Goal: Information Seeking & Learning: Learn about a topic

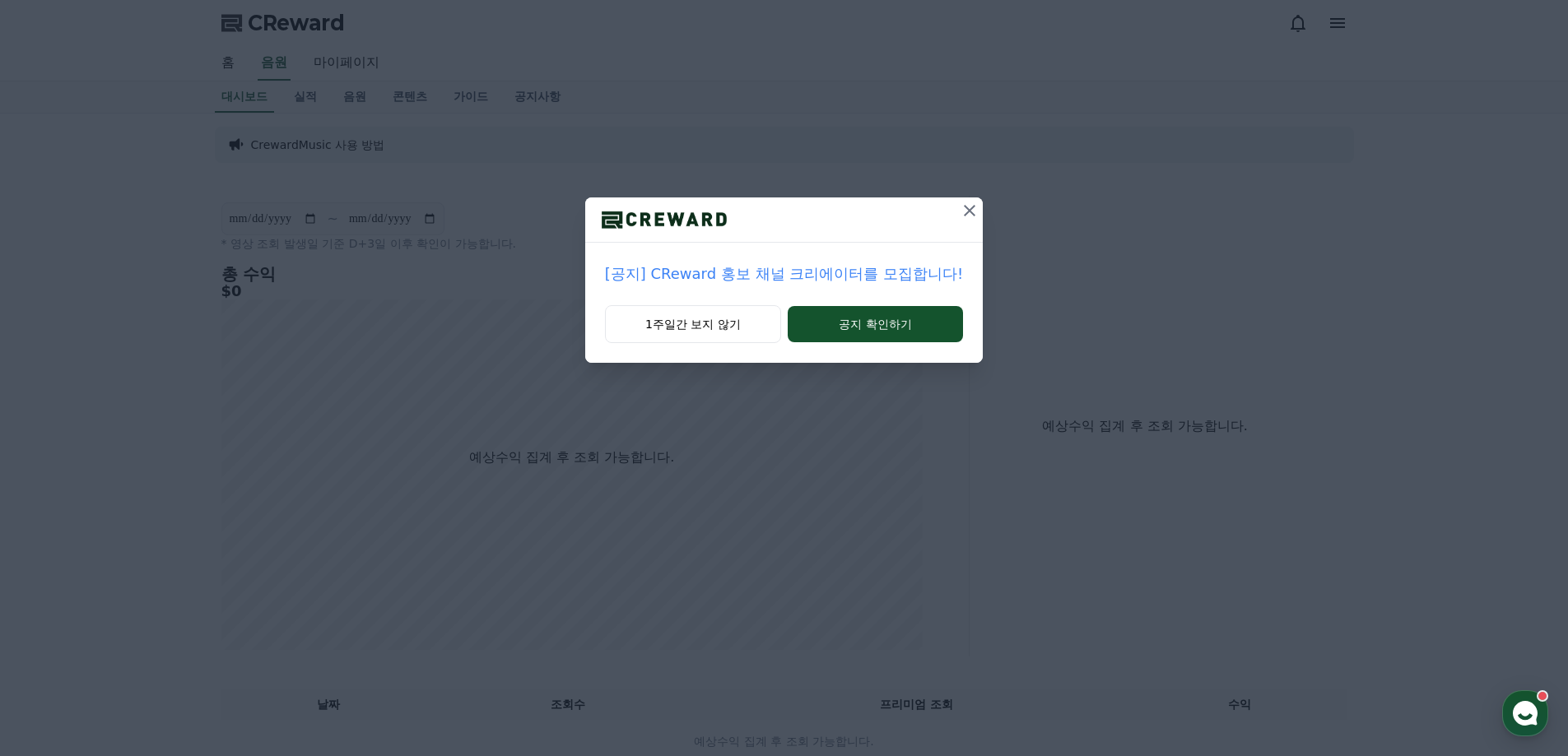
click at [964, 214] on icon at bounding box center [970, 211] width 11 height 11
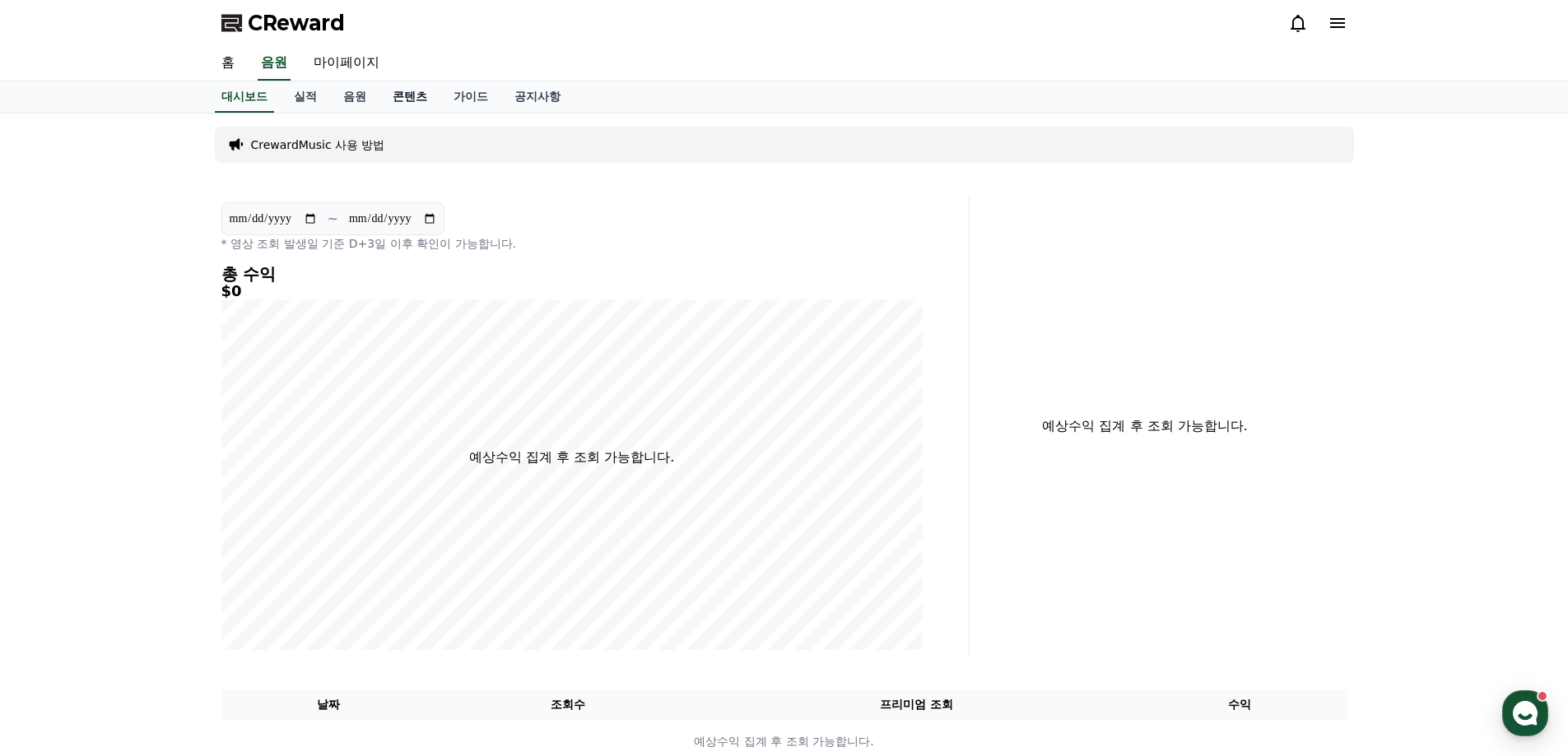
click at [405, 97] on link "콘텐츠" at bounding box center [410, 97] width 61 height 31
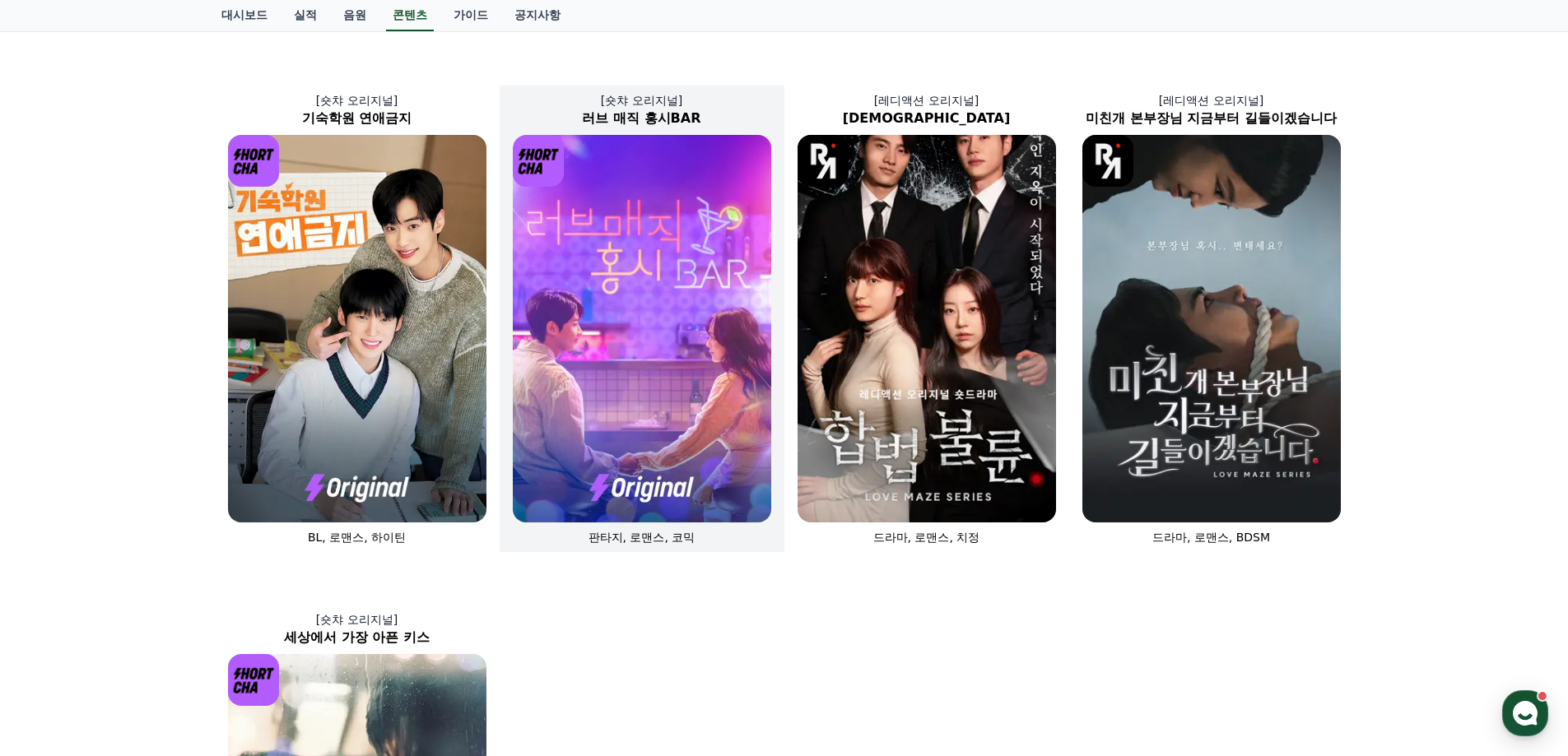
scroll to position [576, 0]
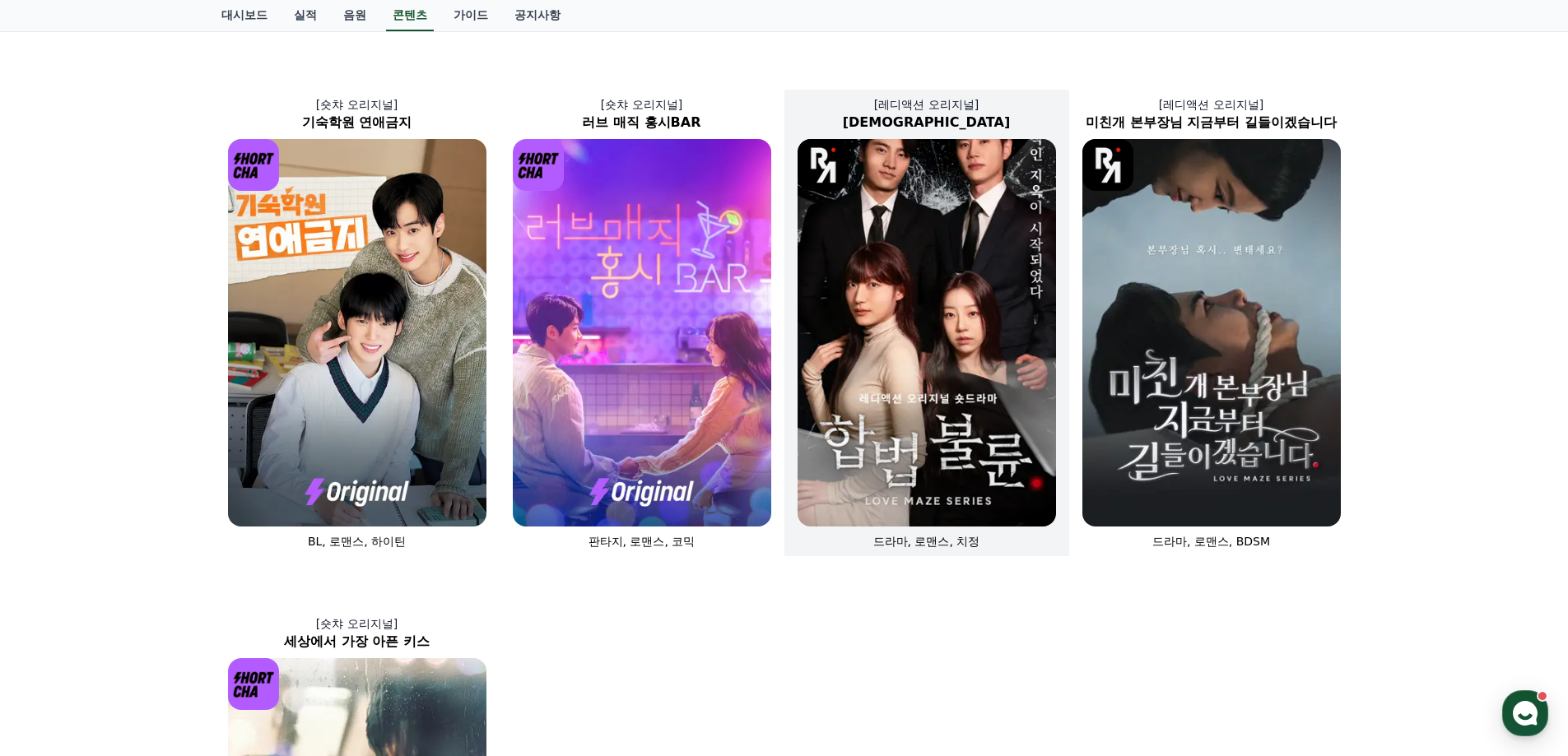
click at [845, 426] on img at bounding box center [927, 333] width 258 height 388
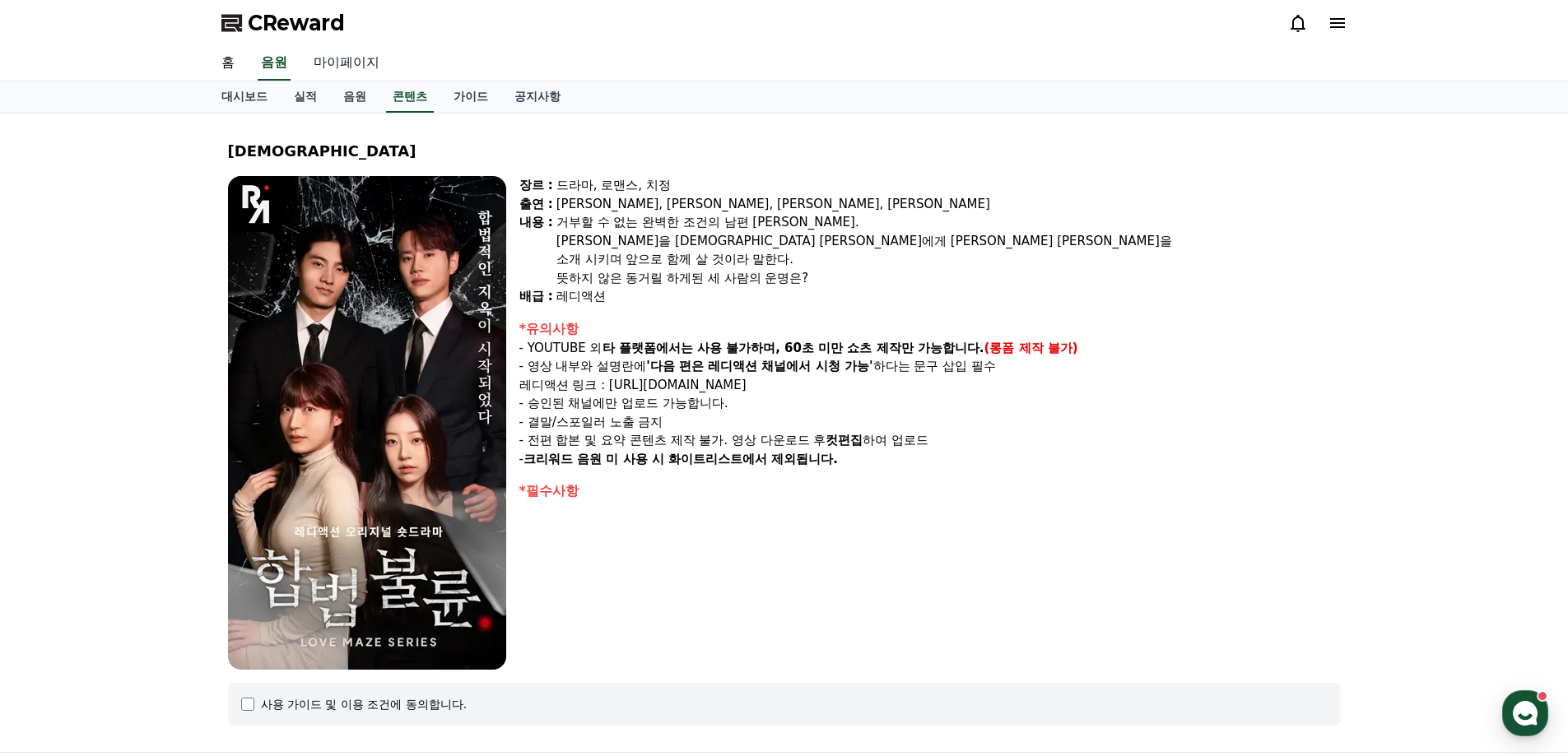
click at [322, 61] on link "마이페이지" at bounding box center [346, 64] width 92 height 34
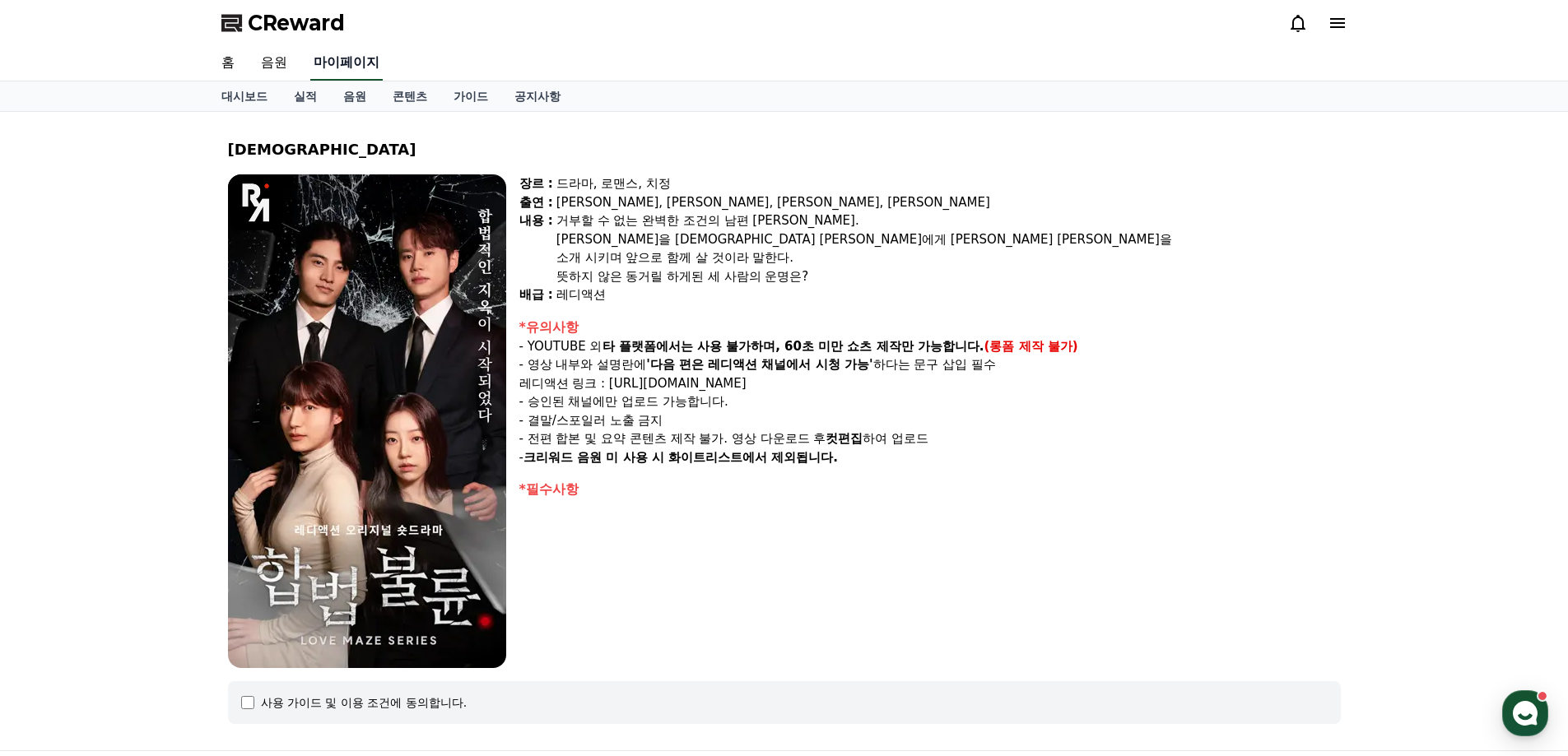
select select "**********"
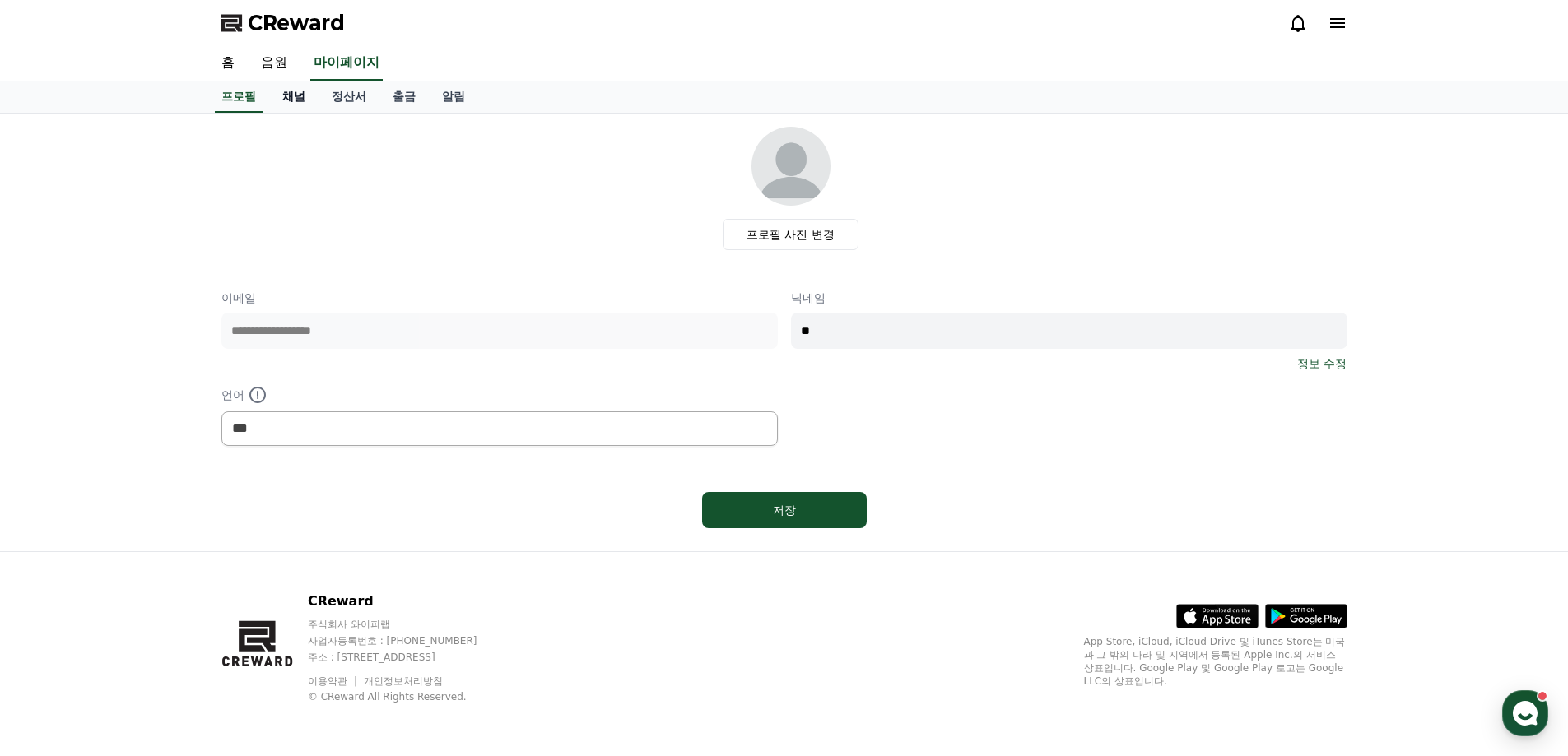
click at [301, 96] on link "채널" at bounding box center [294, 97] width 49 height 31
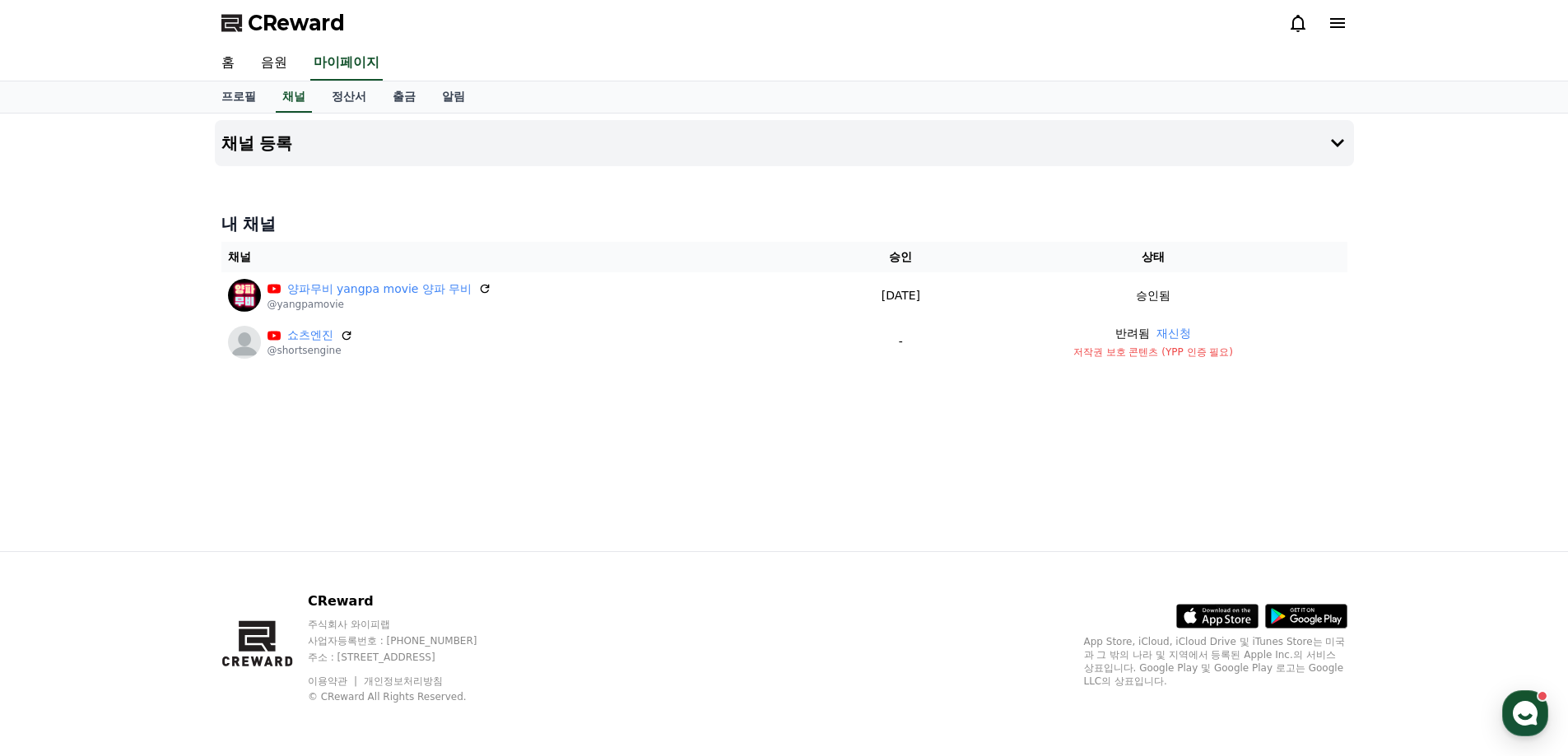
click at [772, 59] on div "홈 음원 마이페이지" at bounding box center [784, 64] width 1152 height 34
click at [1527, 712] on use "button" at bounding box center [1525, 713] width 25 height 25
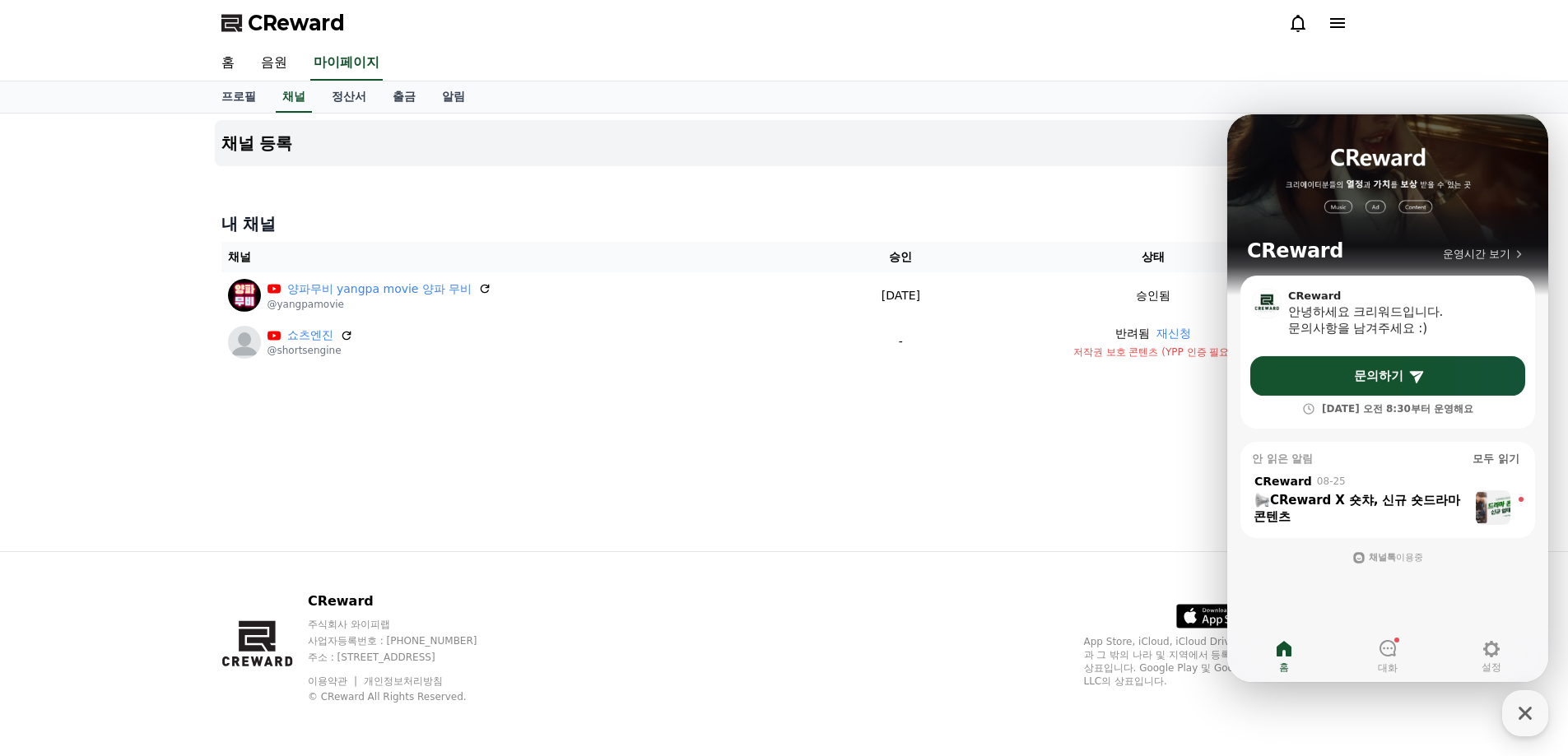
click at [1338, 516] on div "CReward X 숏챠, 신규 숏드라마 콘텐츠 ​" at bounding box center [1361, 508] width 215 height 33
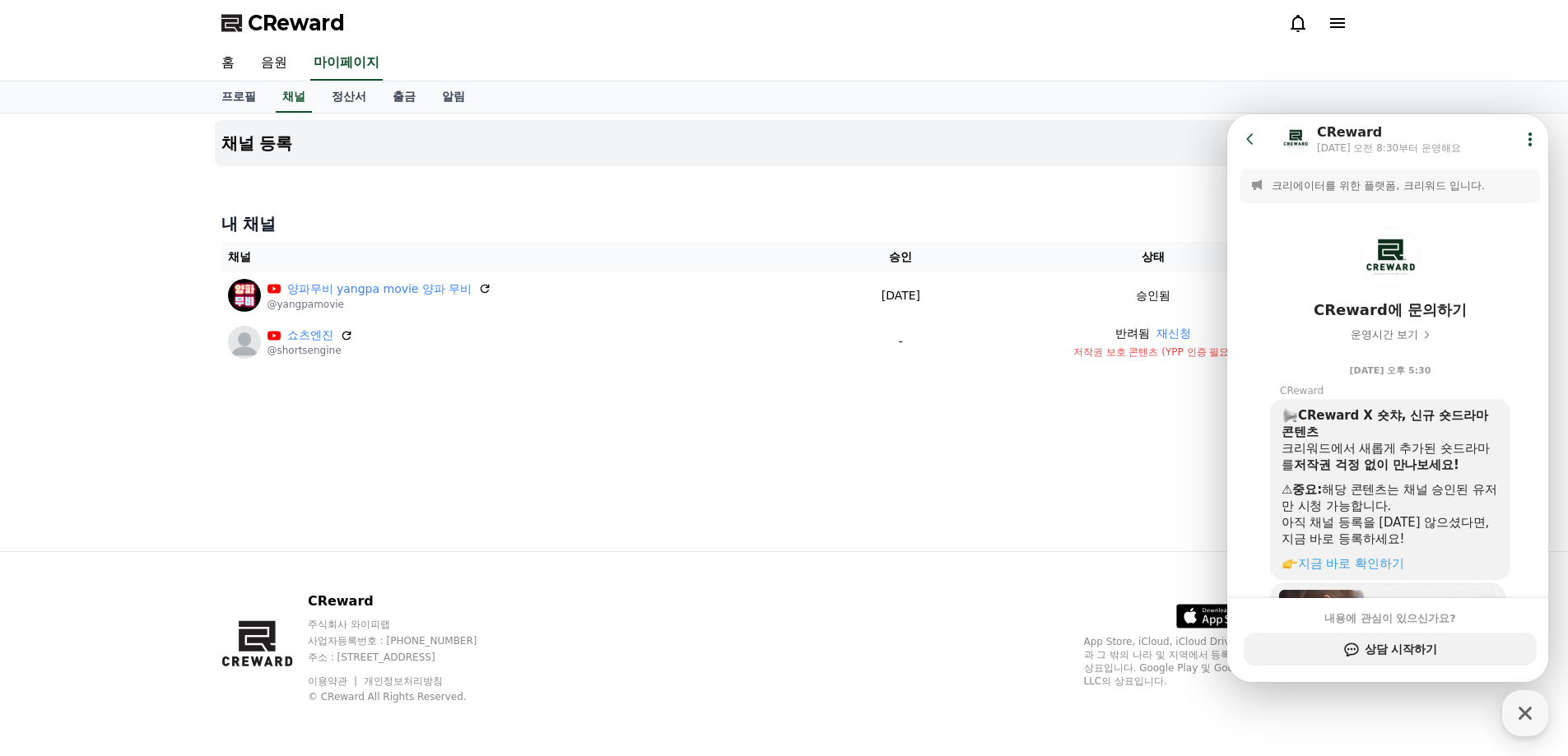
scroll to position [168, 0]
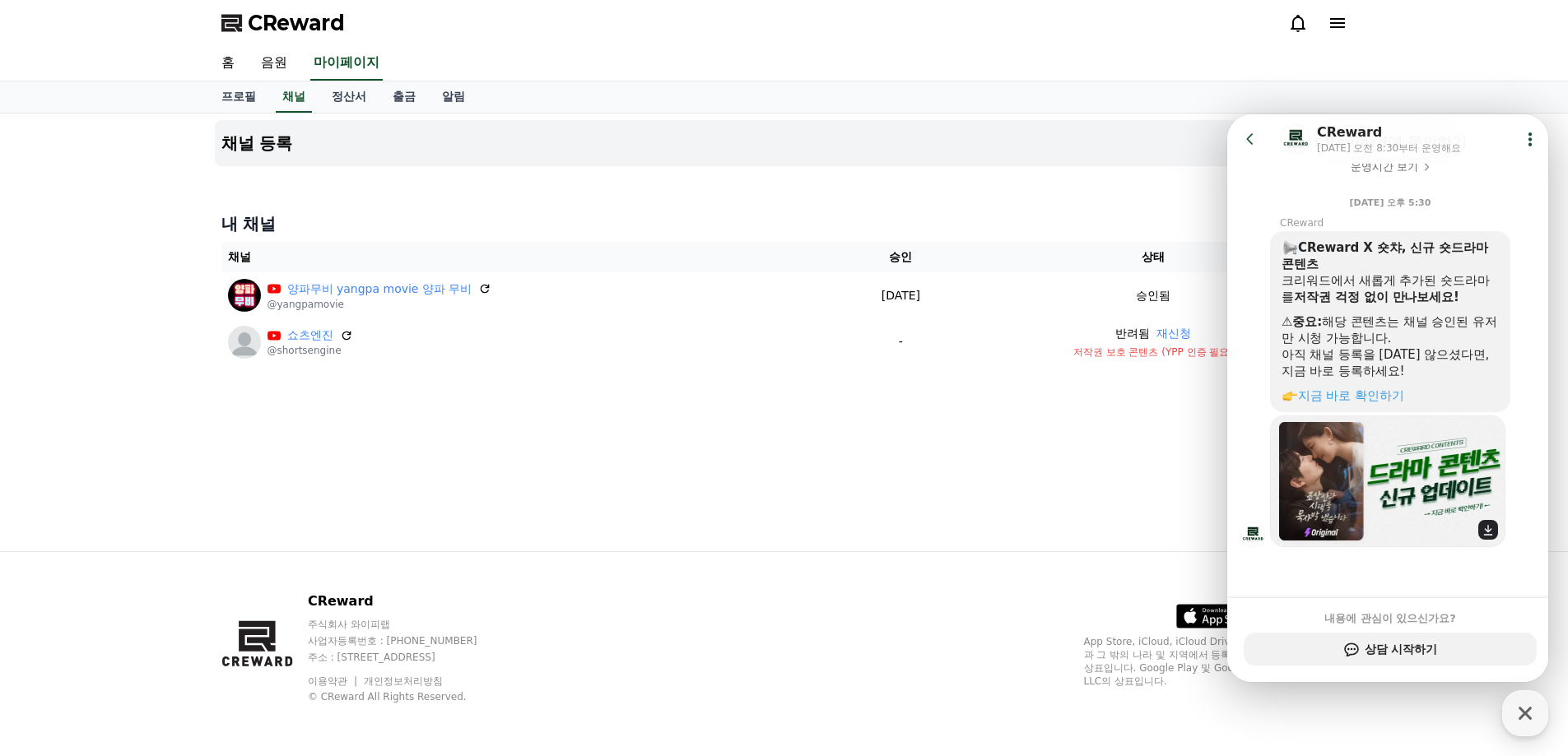
click at [1438, 498] on img at bounding box center [1388, 481] width 234 height 132
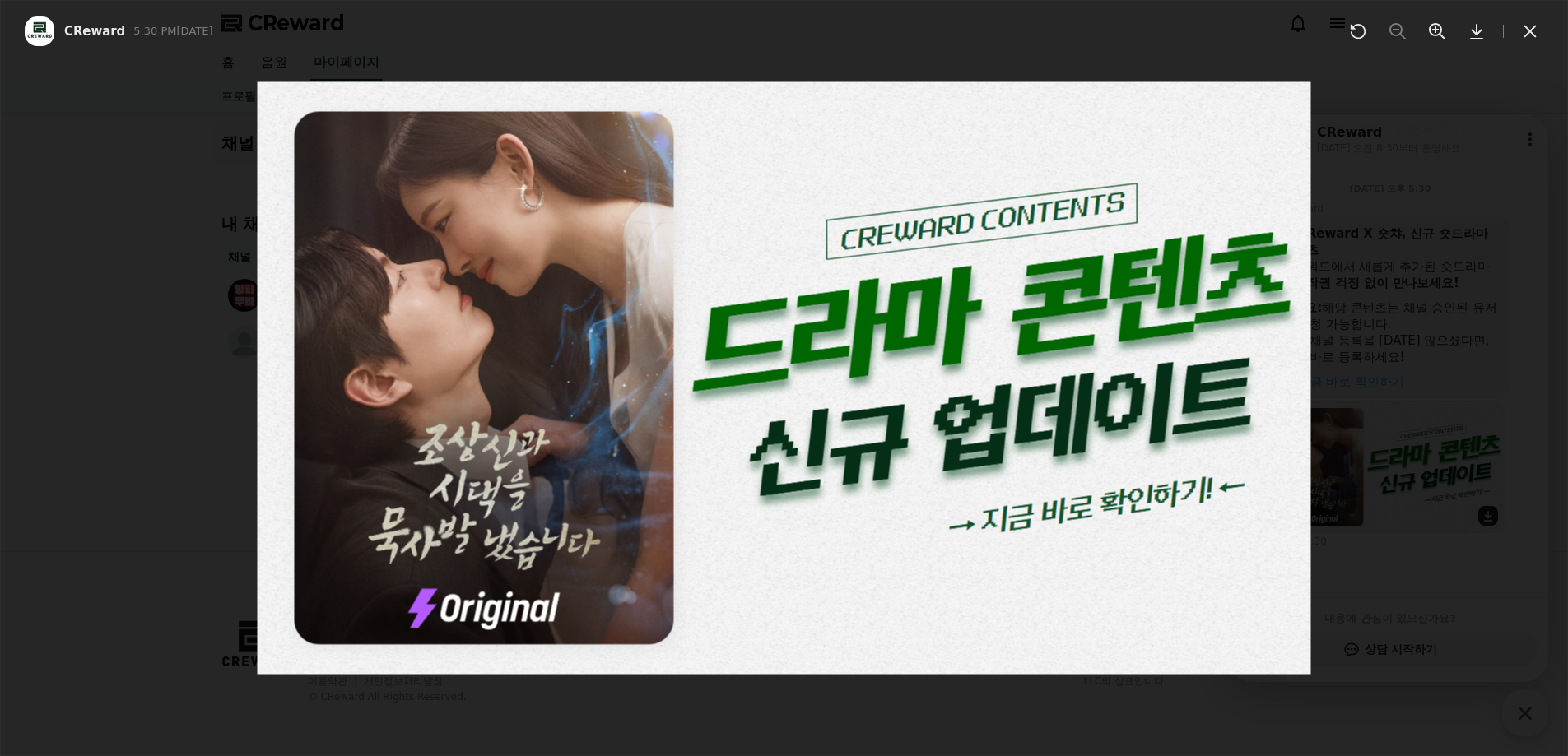
scroll to position [183, 0]
click at [1139, 489] on img at bounding box center [785, 378] width 1054 height 593
click at [1096, 530] on img at bounding box center [785, 378] width 1054 height 593
click at [1523, 26] on icon at bounding box center [1530, 31] width 20 height 20
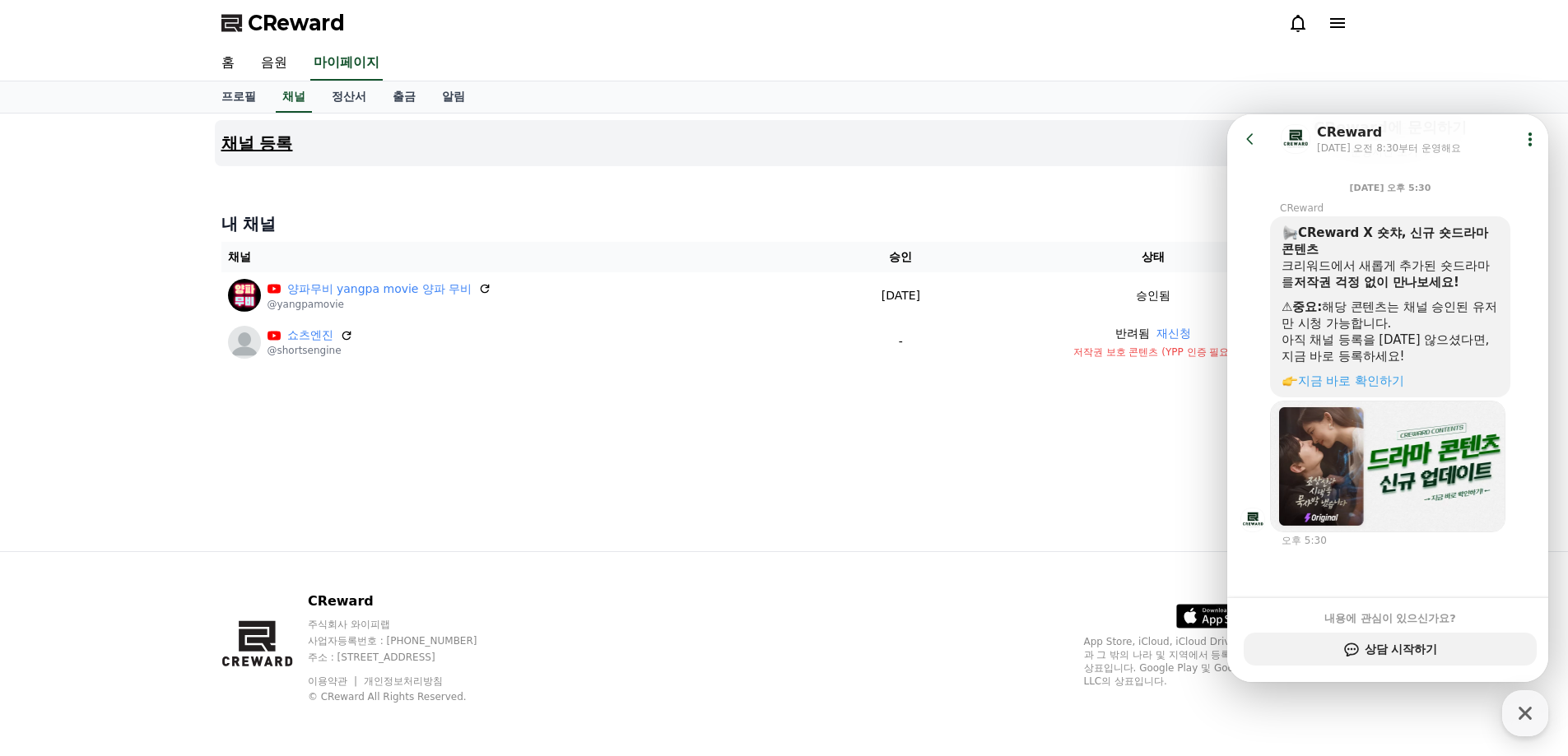
click at [1046, 138] on button "채널 등록" at bounding box center [784, 143] width 1140 height 46
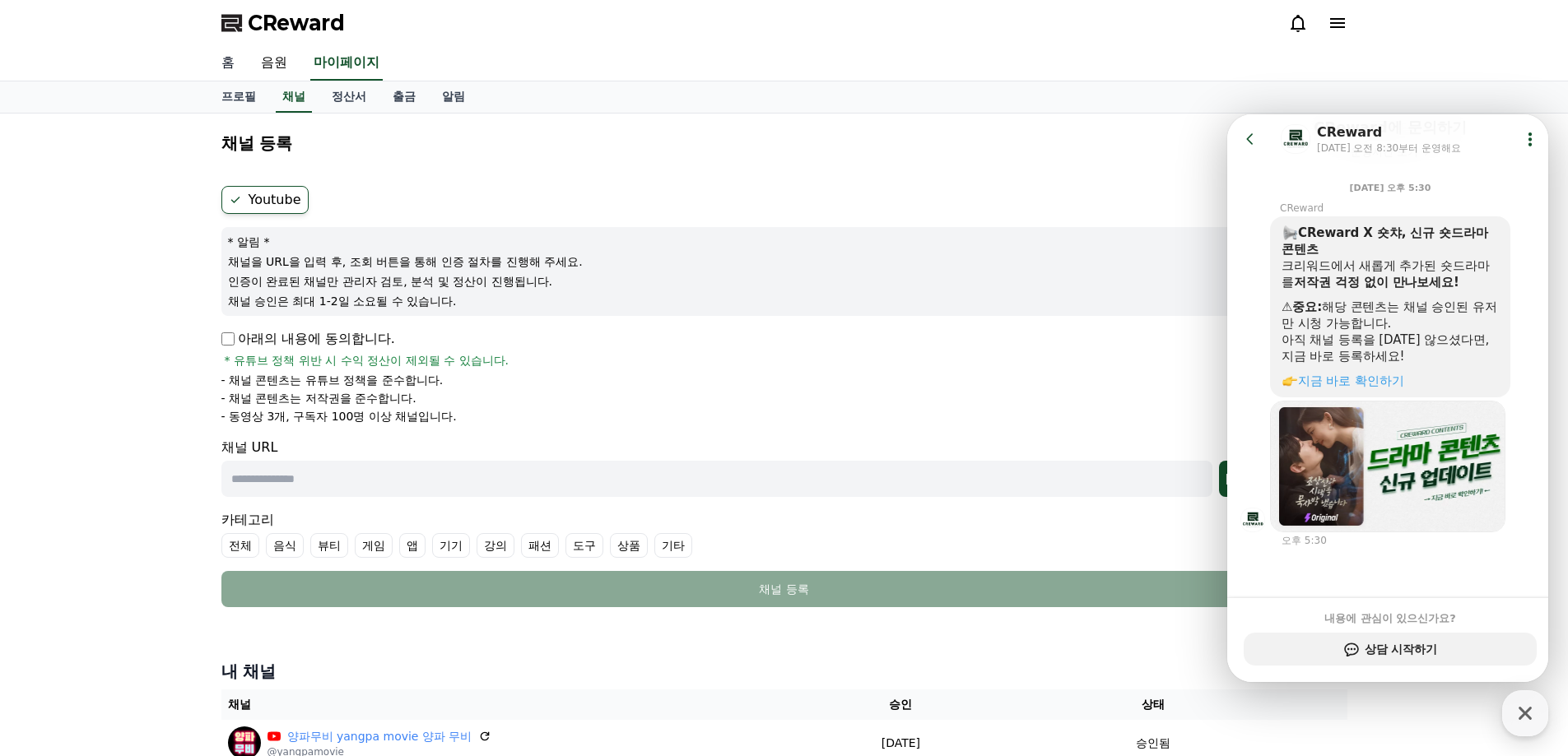
click at [221, 62] on link "홈" at bounding box center [228, 64] width 40 height 34
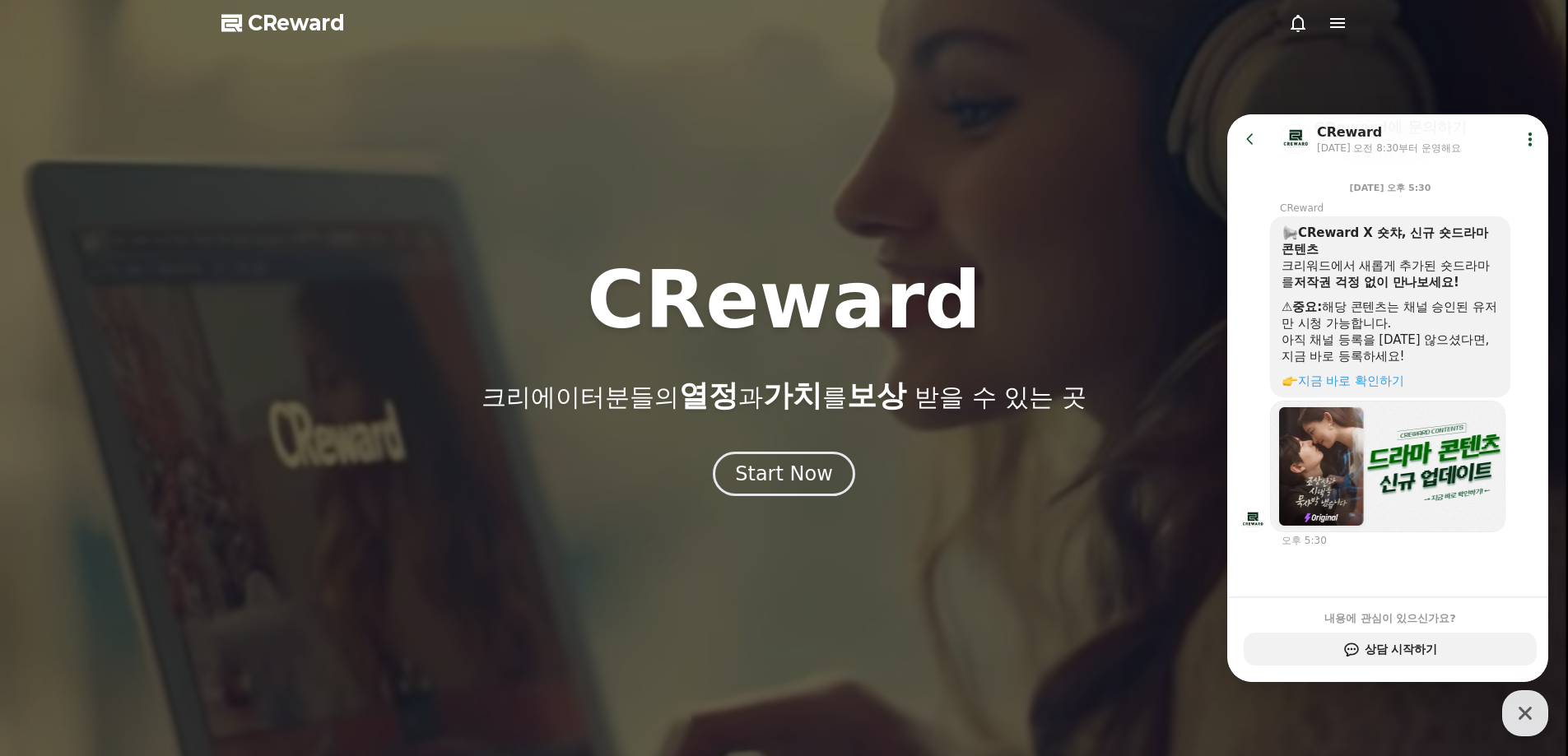
click at [1336, 24] on icon at bounding box center [1338, 23] width 15 height 9
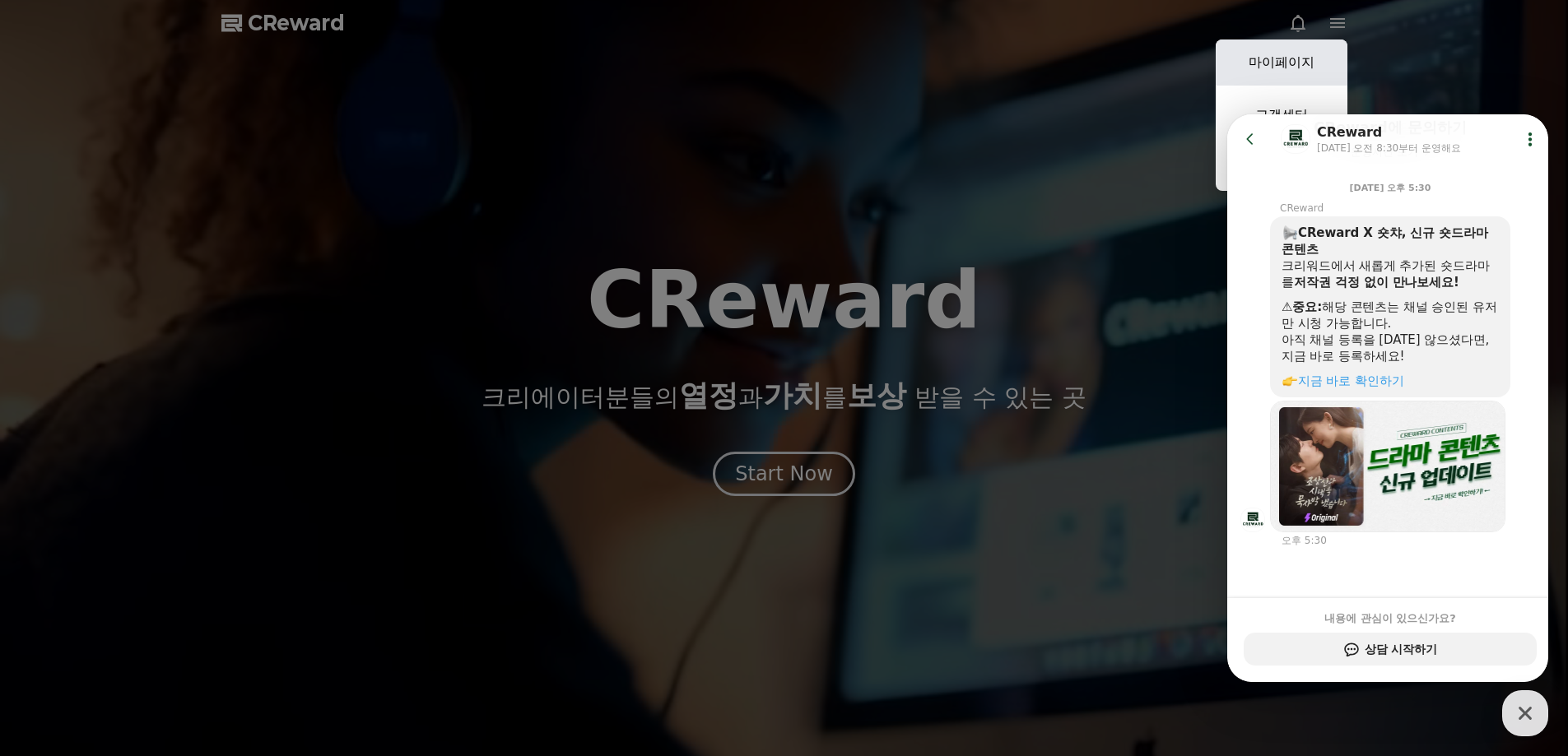
click at [1280, 60] on link "마이페이지" at bounding box center [1281, 63] width 132 height 46
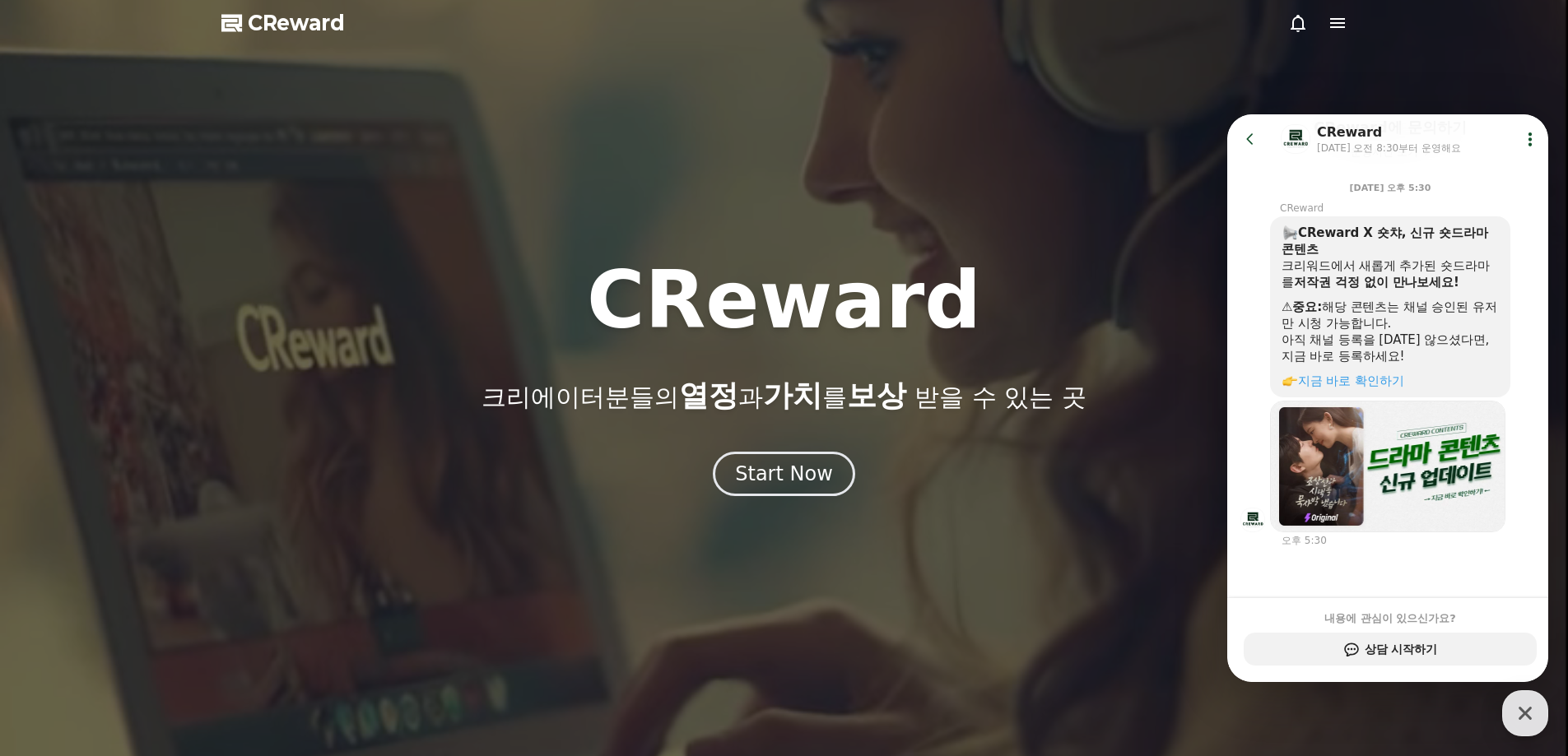
select select "**********"
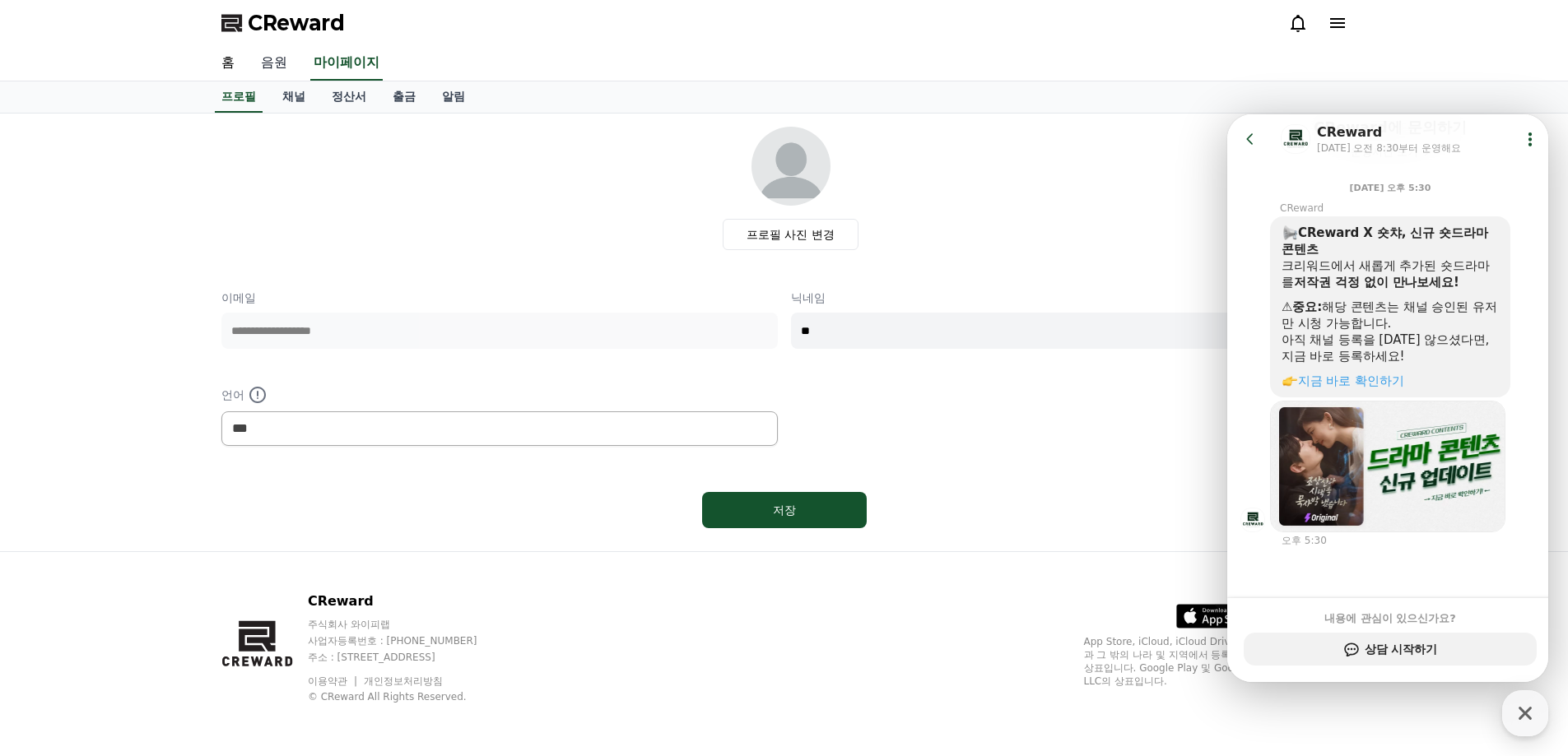
click at [271, 68] on link "음원" at bounding box center [274, 64] width 53 height 34
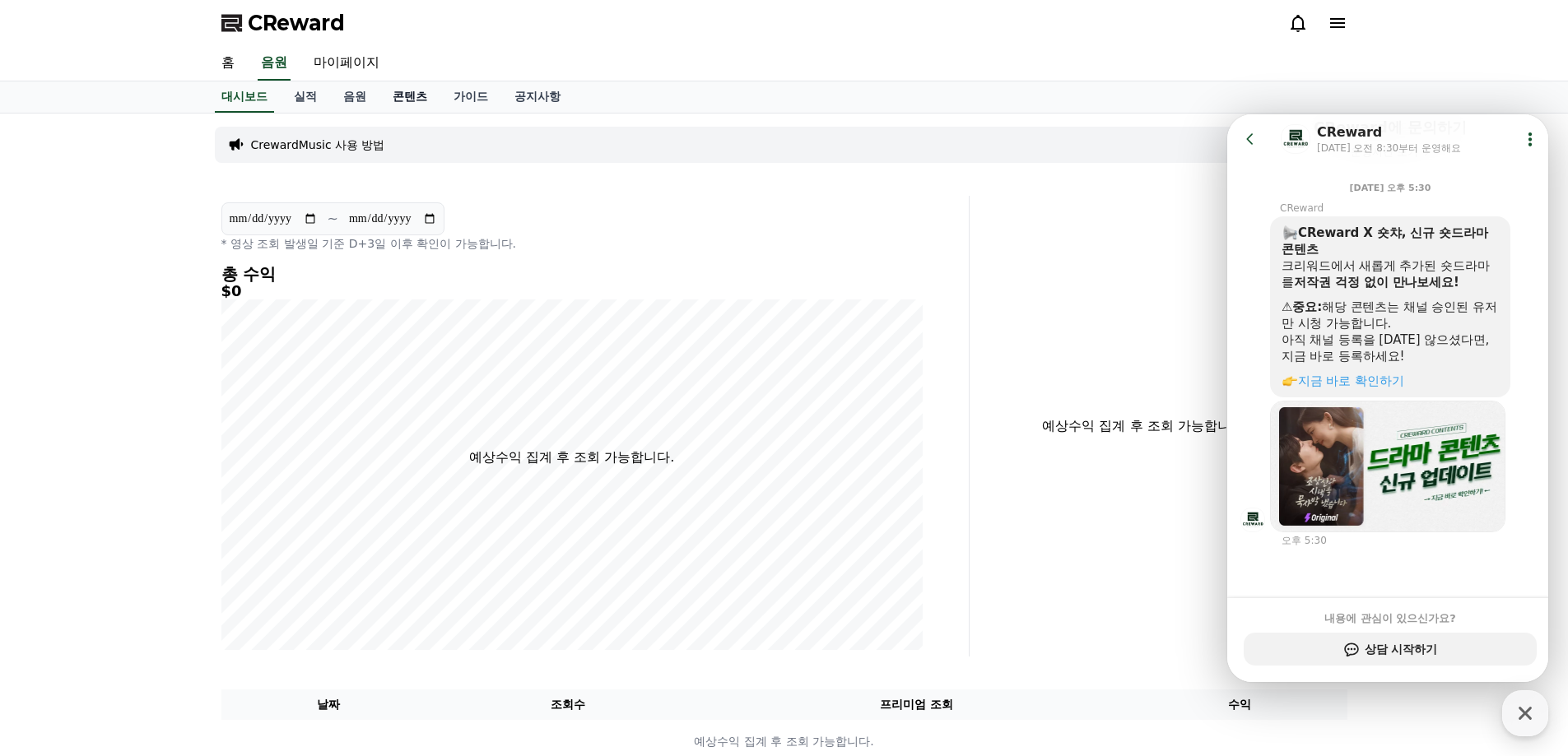
click at [408, 99] on link "콘텐츠" at bounding box center [410, 97] width 61 height 31
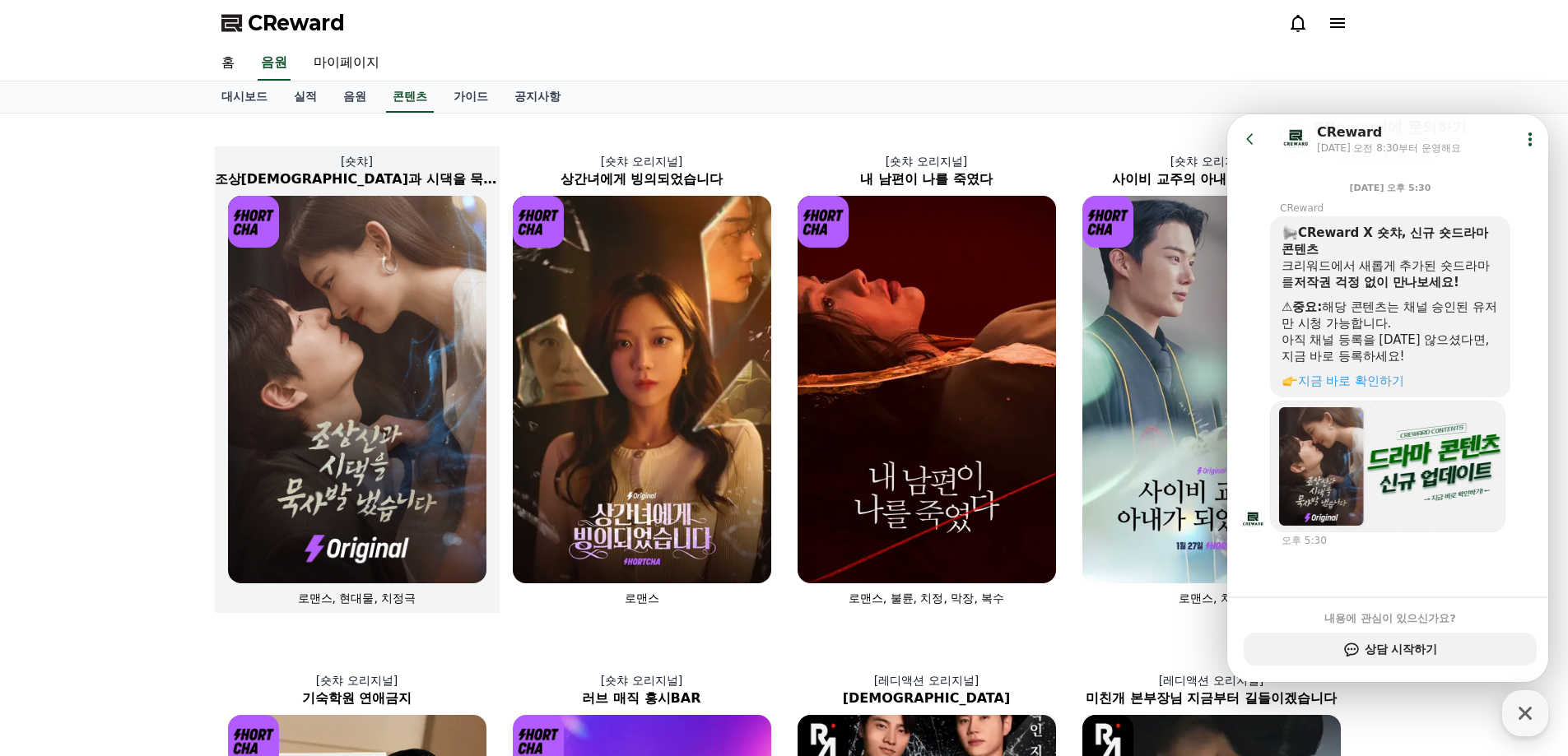
click at [458, 452] on img at bounding box center [357, 389] width 258 height 388
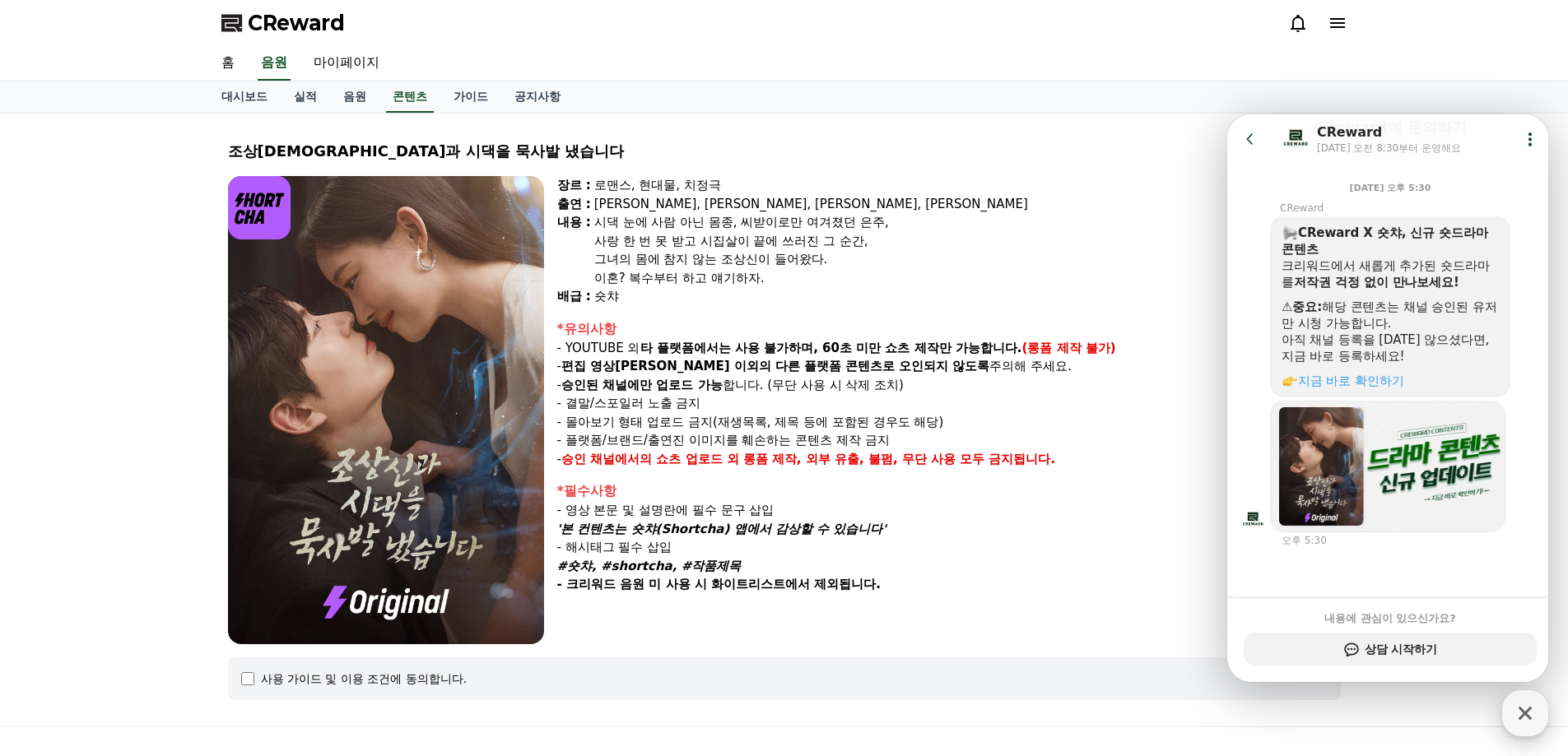
click at [1522, 712] on icon "button" at bounding box center [1525, 712] width 29 height 29
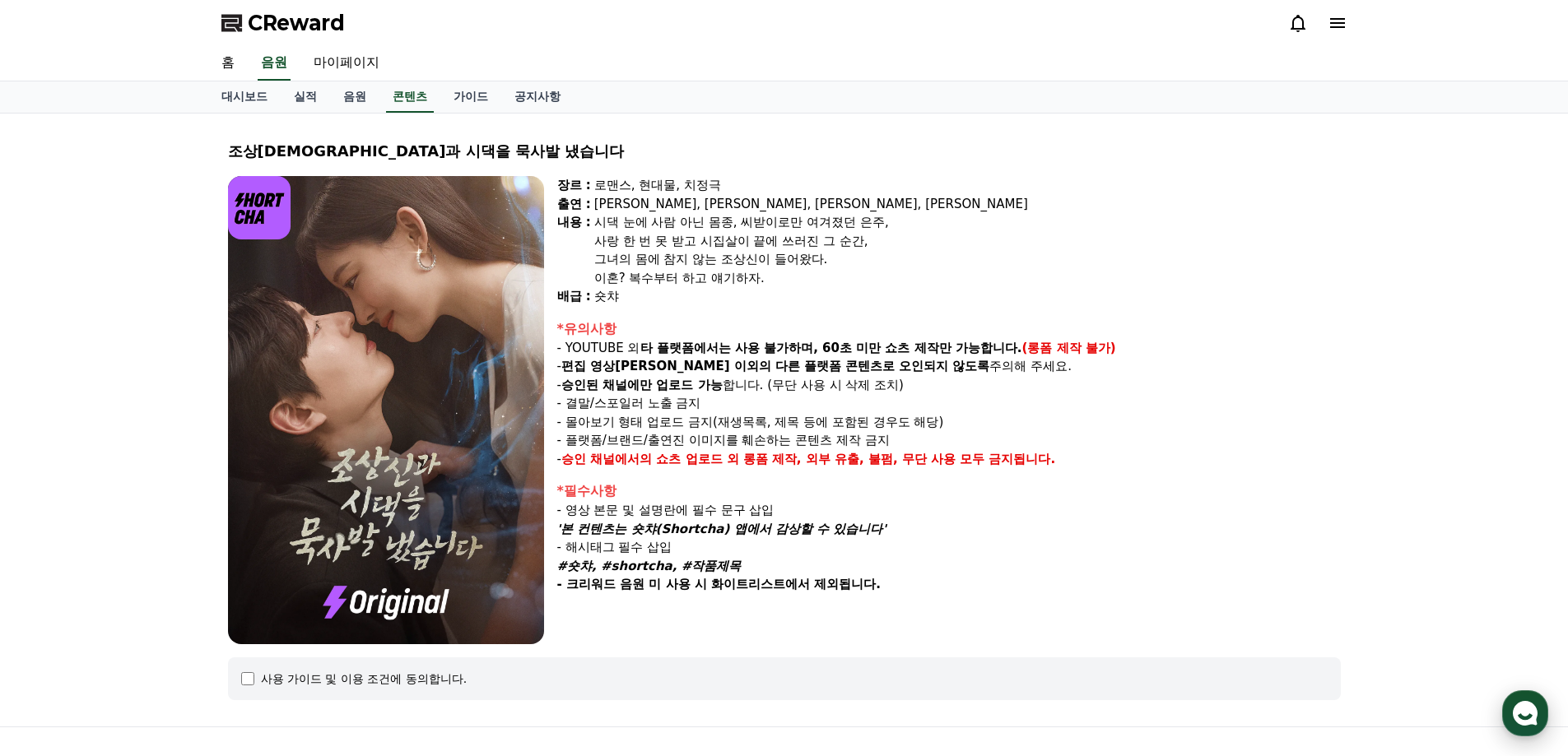
click at [1528, 711] on use "button" at bounding box center [1525, 713] width 25 height 25
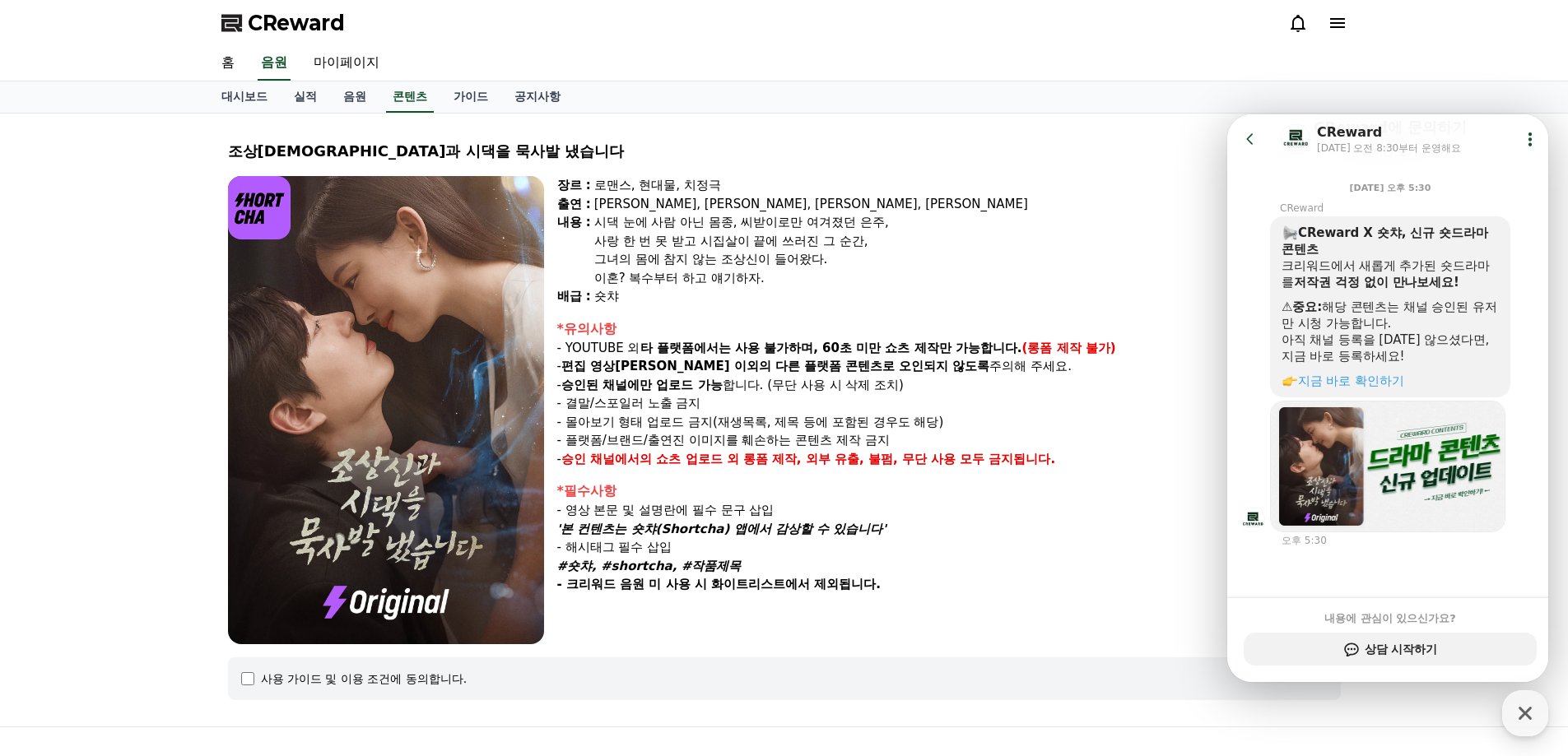
click at [1243, 132] on icon at bounding box center [1250, 138] width 16 height 16
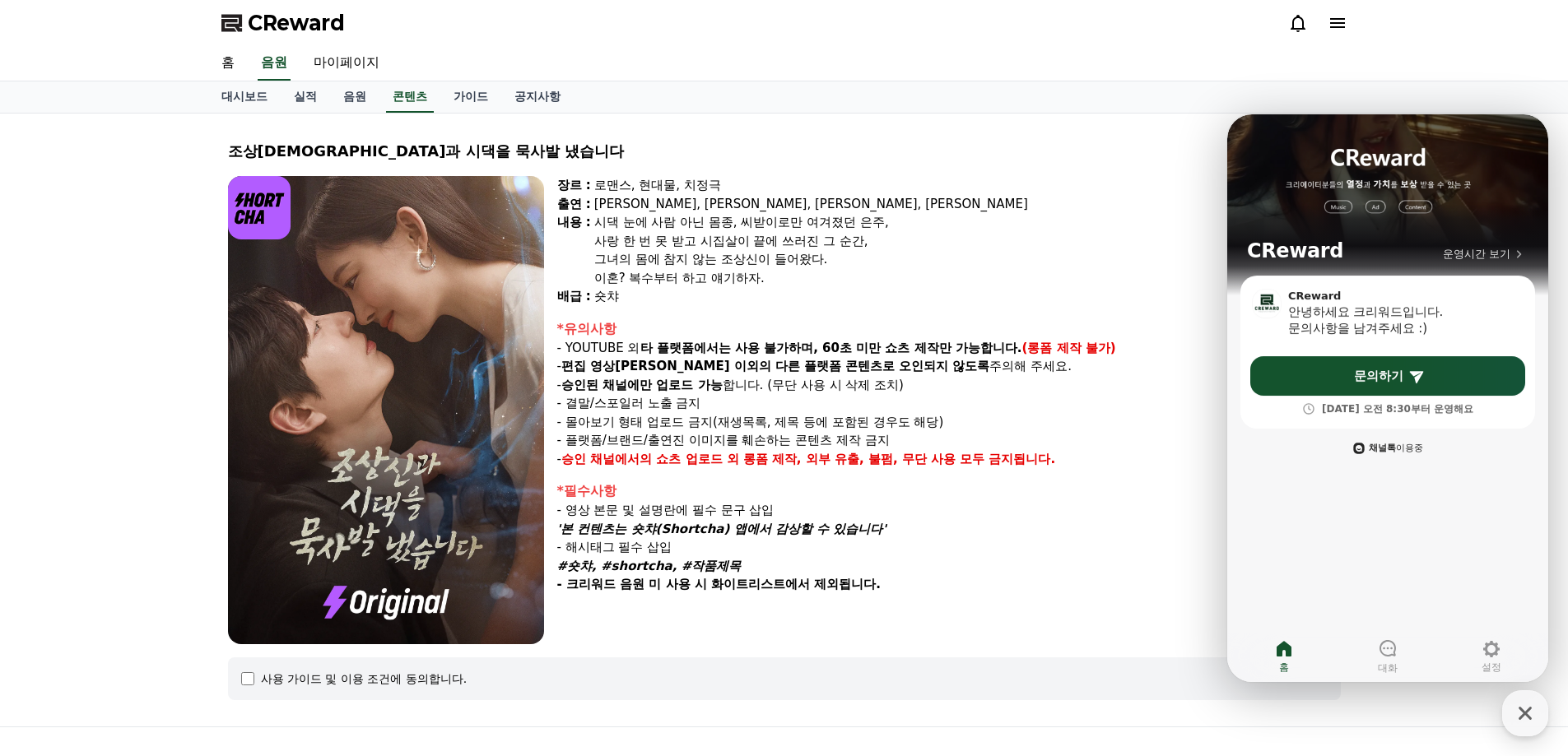
click at [1391, 454] on div "채널톡 이용중" at bounding box center [1396, 449] width 54 height 13
click at [1382, 659] on div at bounding box center [1388, 649] width 20 height 22
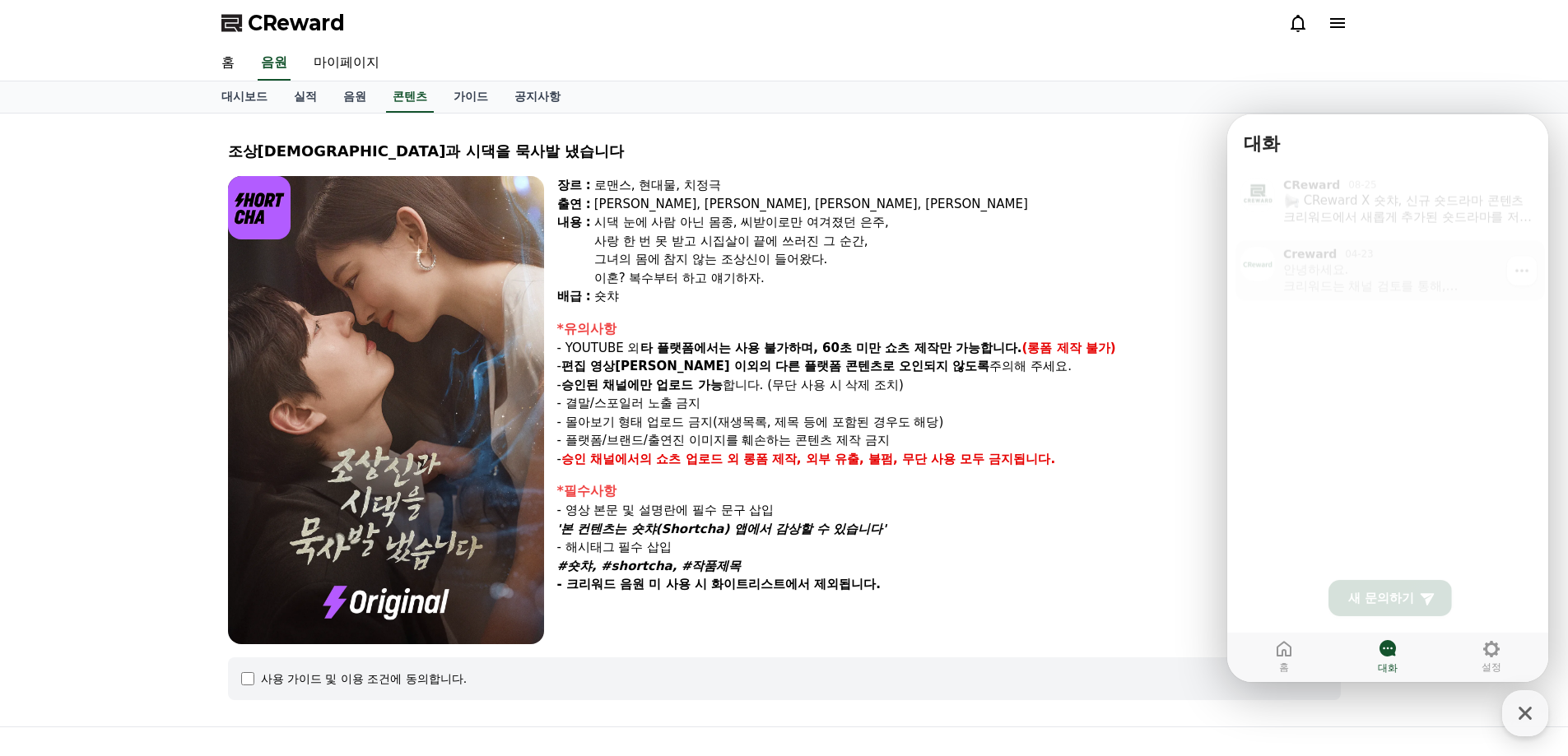
click at [1339, 280] on div "안녕하세요. 크리워드는 채널 검토를 통해, 정상적인 콘텐츠를 사용하는 채널을 승인됩니다. 채널검토의 최소조건은 구독자 500명, 영상 3개 이…" at bounding box center [1409, 274] width 251 height 33
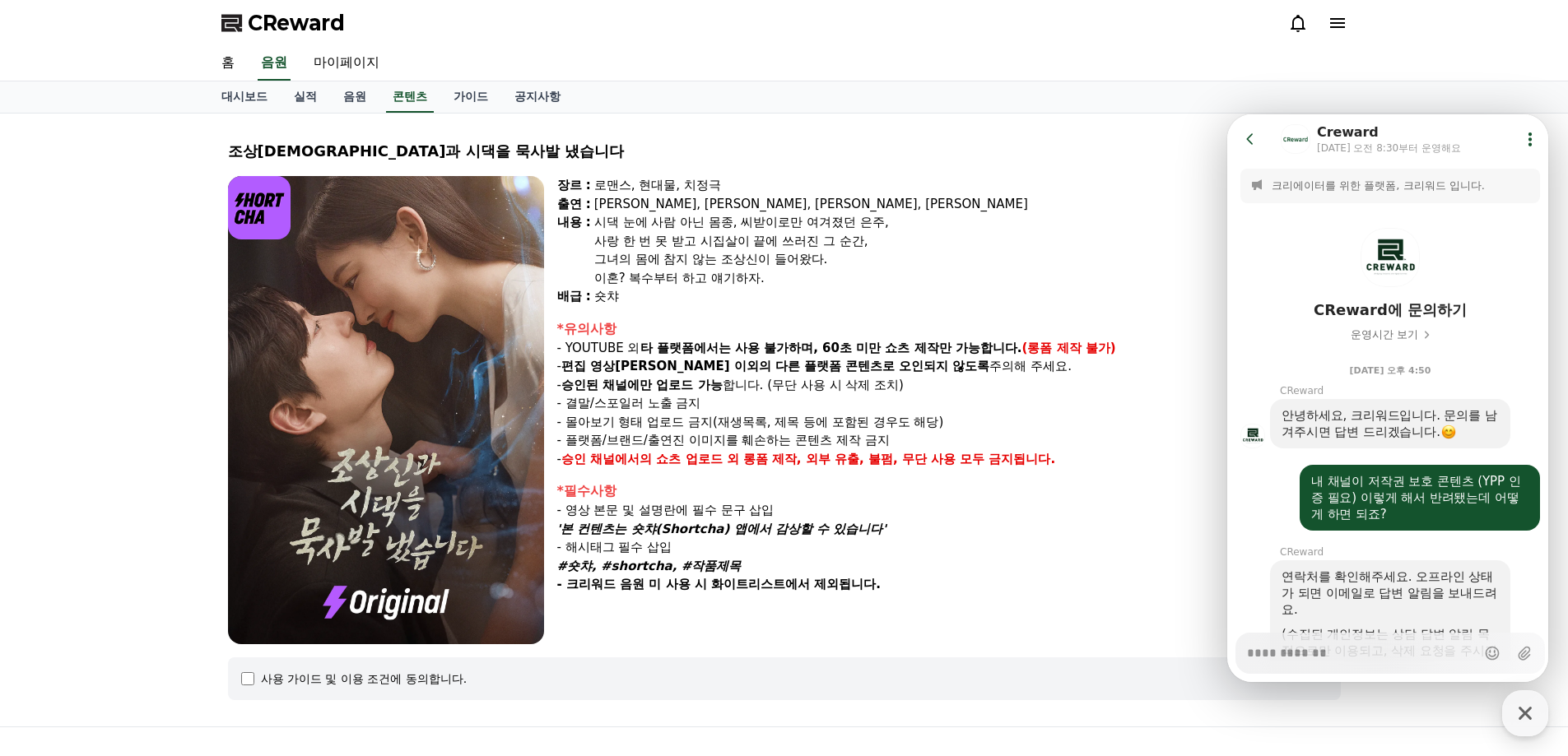
click at [1249, 136] on icon at bounding box center [1250, 138] width 16 height 16
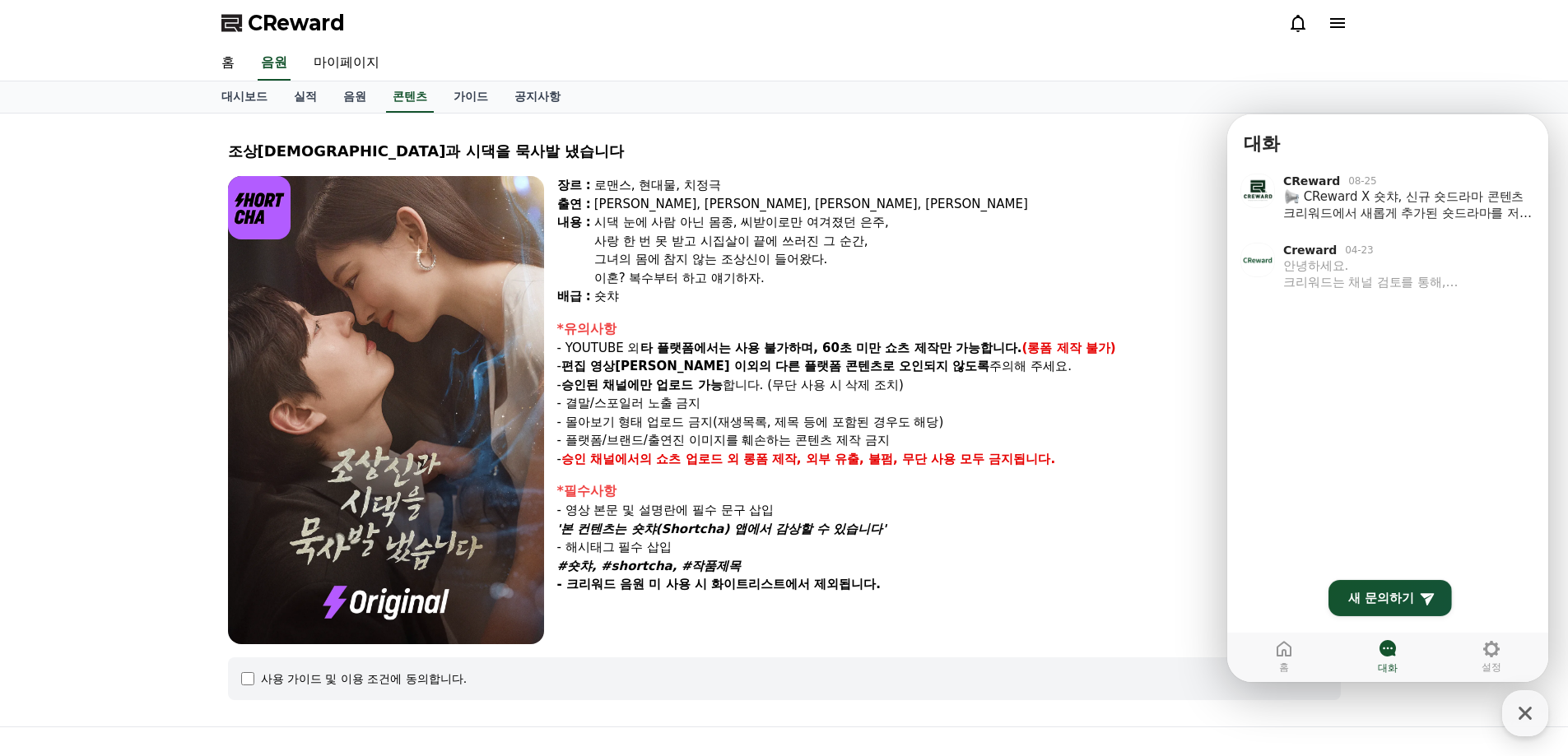
click at [1136, 613] on div "장르 : 로맨스, 현대물, 치정극 출연 : [PERSON_NAME], [PERSON_NAME], [PERSON_NAME], [PERSON_NA…" at bounding box center [949, 411] width 784 height 469
click at [1345, 257] on div "Creward 04-23" at bounding box center [1409, 250] width 251 height 15
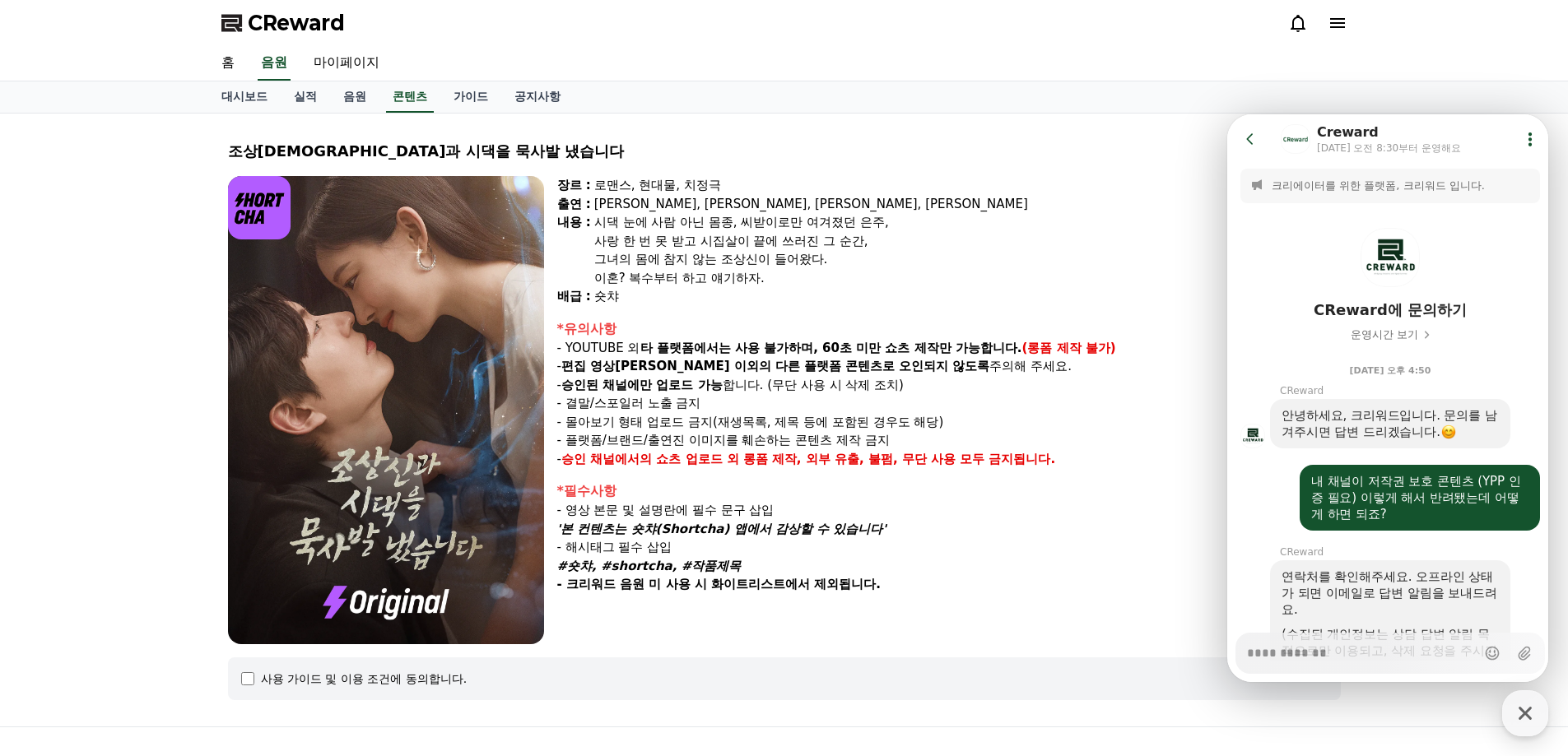
scroll to position [721, 0]
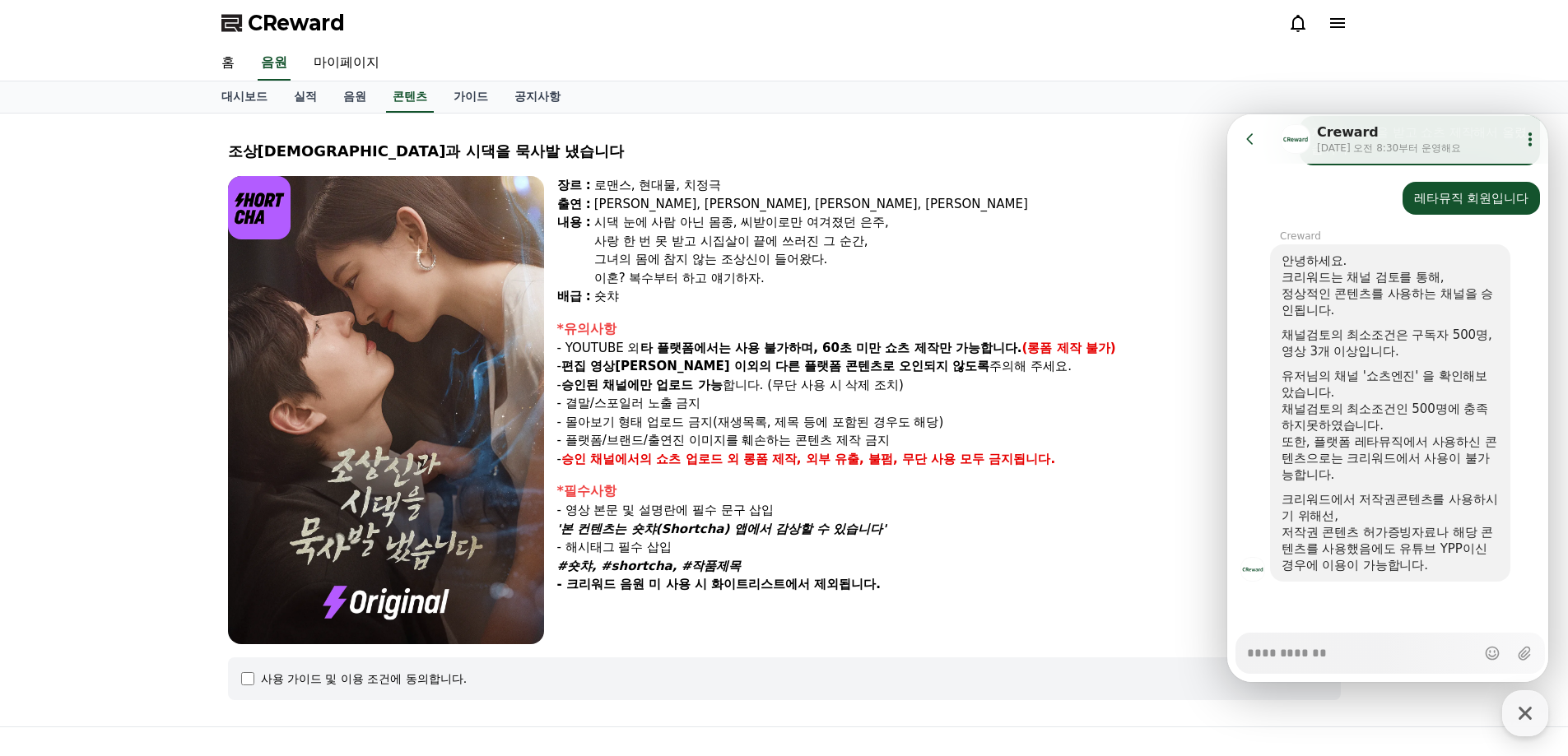
type textarea "*"
click at [1255, 143] on icon at bounding box center [1250, 138] width 16 height 16
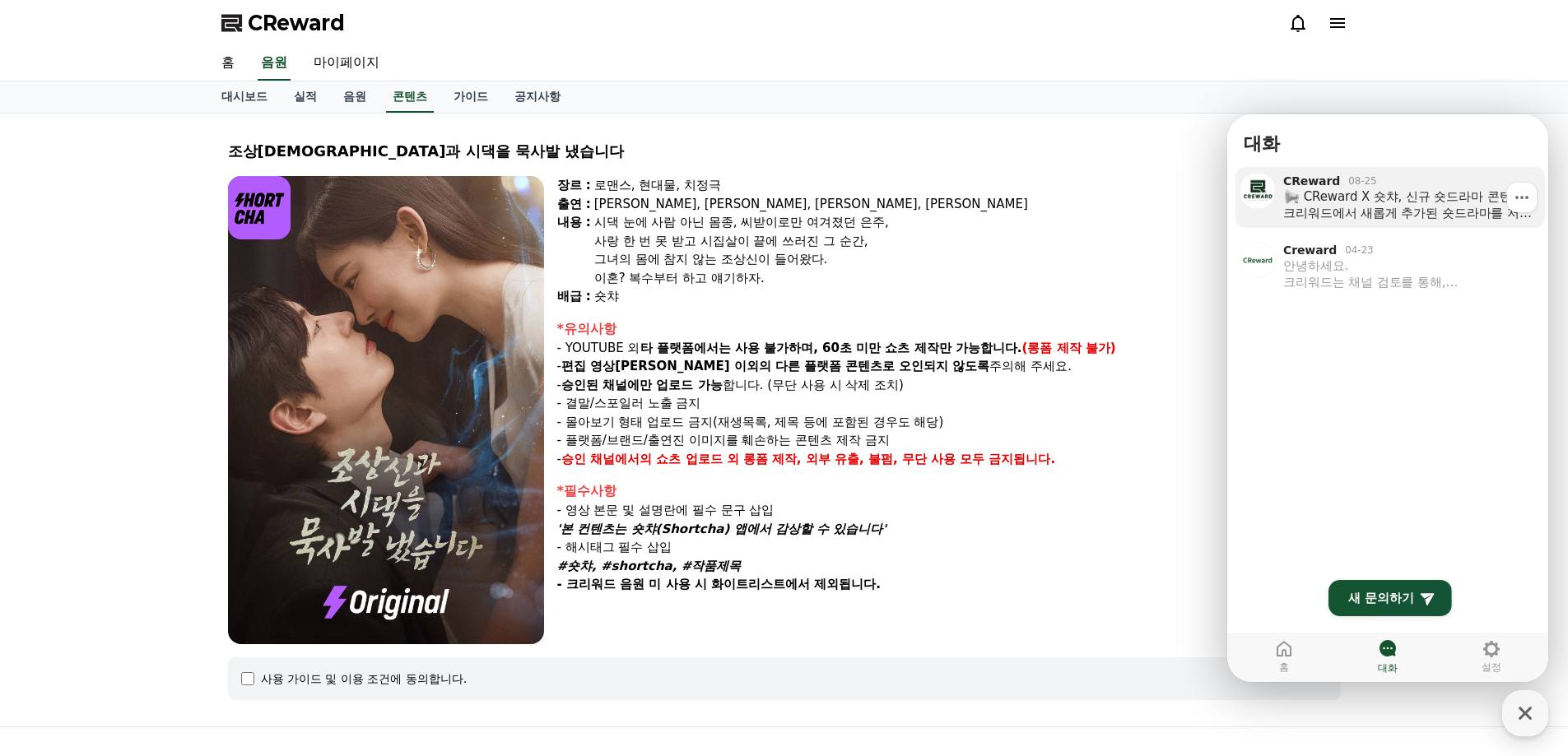
click at [1351, 193] on div "CReward X 숏챠, 신규 숏드라마 콘텐츠 크리워드에서 새롭게 추가된 숏드라마를 저작권 걱정 없이 만나보세요! ⚠ 중요: 해당 콘텐츠는 채…" at bounding box center [1409, 205] width 251 height 33
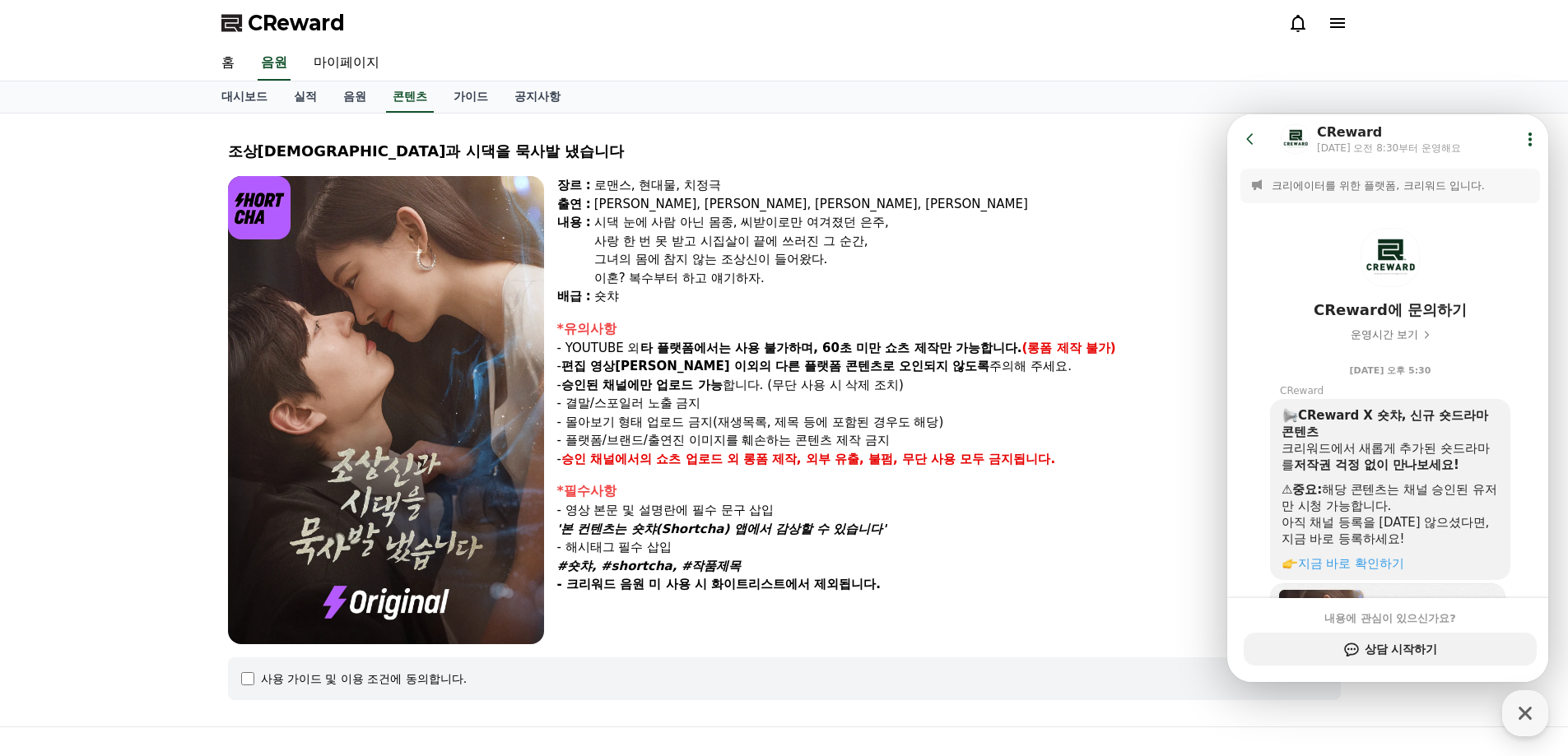
scroll to position [168, 0]
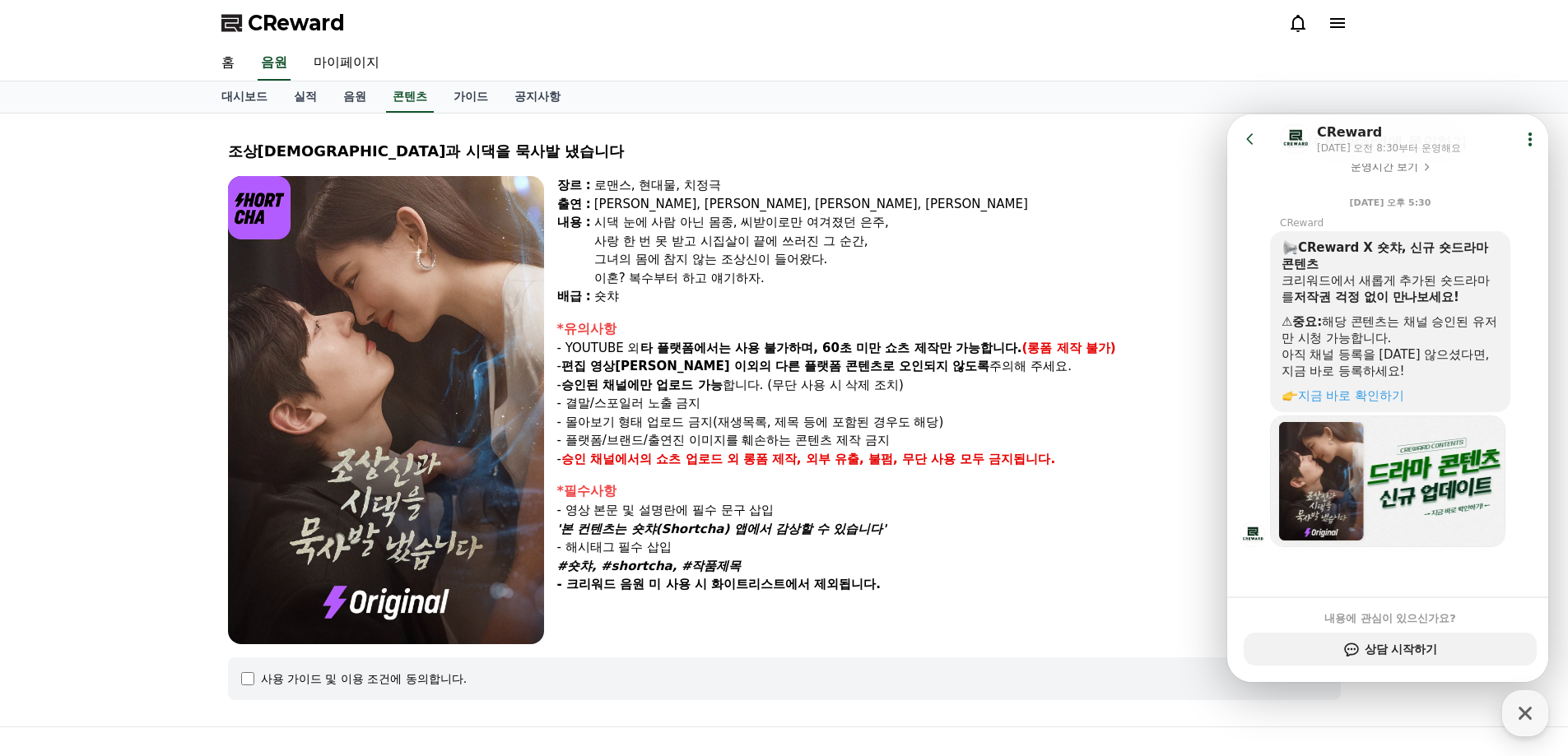
click at [1258, 137] on icon at bounding box center [1250, 138] width 16 height 16
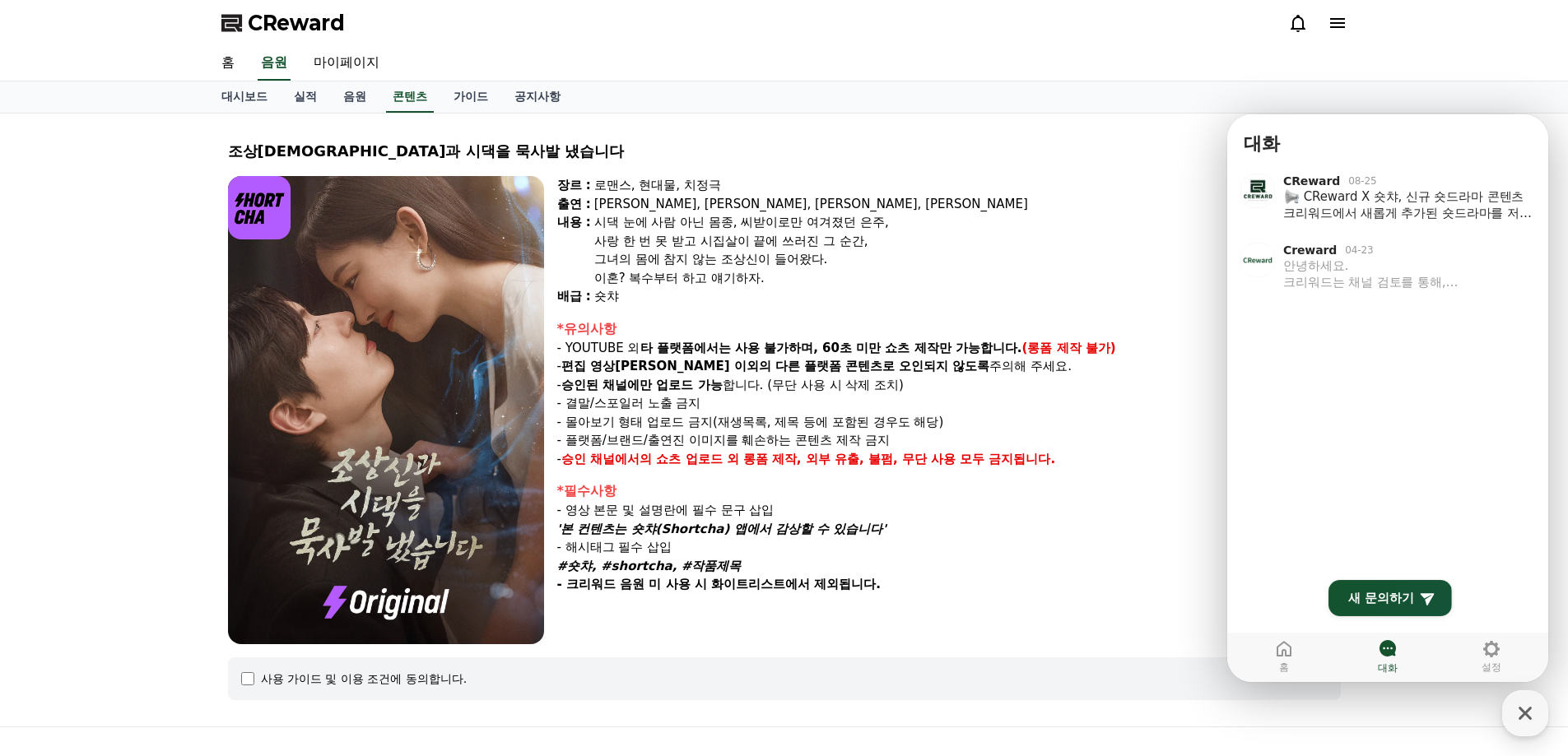
click at [1153, 150] on div "조상[DEMOGRAPHIC_DATA]과 시댁을 묵사발 냈습니다" at bounding box center [784, 151] width 1113 height 23
click at [1538, 721] on icon "button" at bounding box center [1525, 712] width 29 height 29
